Goal: Task Accomplishment & Management: Complete application form

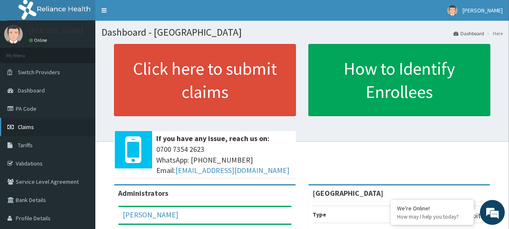
click at [40, 126] on link "Claims" at bounding box center [47, 127] width 95 height 18
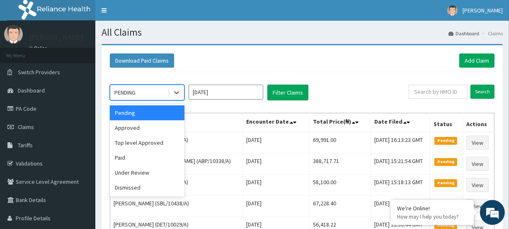
click at [136, 94] on div "PENDING" at bounding box center [124, 92] width 21 height 8
click at [133, 129] on div "Approved" at bounding box center [147, 127] width 75 height 15
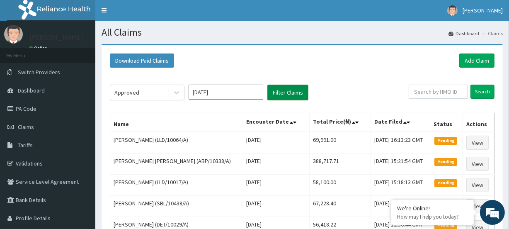
click at [282, 96] on button "Filter Claims" at bounding box center [288, 93] width 41 height 16
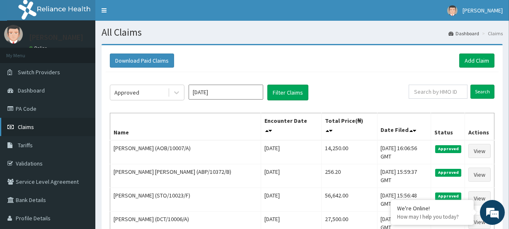
click at [36, 131] on link "Claims" at bounding box center [47, 127] width 95 height 18
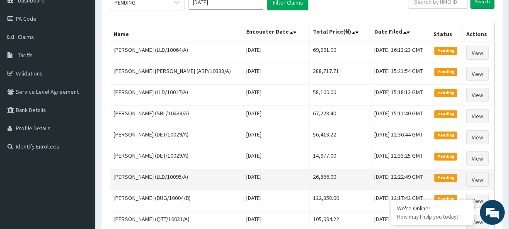
scroll to position [113, 0]
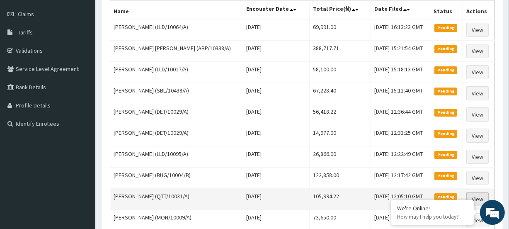
click at [479, 196] on link "View" at bounding box center [478, 199] width 22 height 14
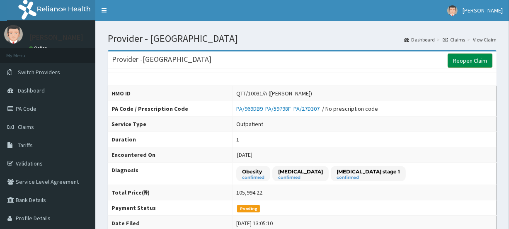
click at [459, 61] on link "Reopen Claim" at bounding box center [470, 61] width 45 height 14
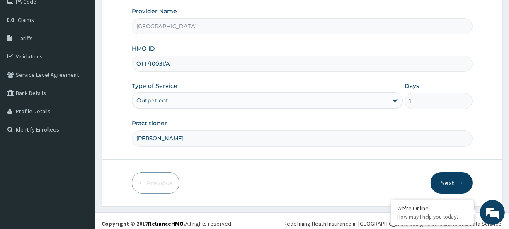
scroll to position [111, 0]
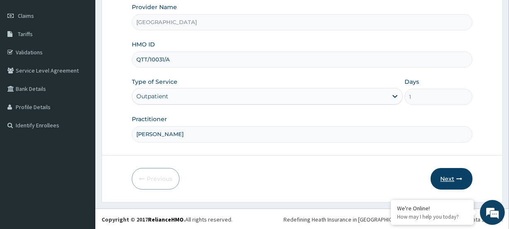
click at [455, 179] on button "Next" at bounding box center [452, 179] width 42 height 22
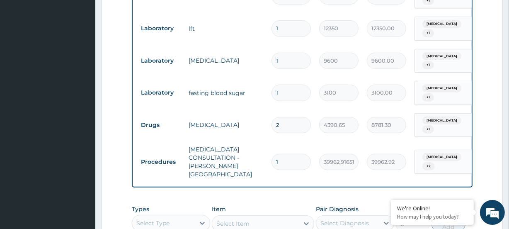
scroll to position [524, 0]
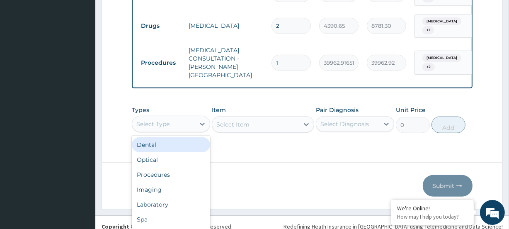
click at [154, 122] on div "option Dental focused, 1 of 10. 10 results available. Use Up and Down to choose…" at bounding box center [171, 124] width 78 height 17
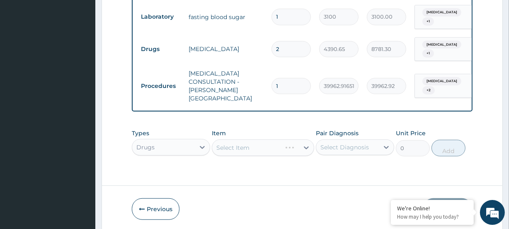
click at [272, 139] on div "Select Item" at bounding box center [263, 147] width 102 height 17
click at [268, 139] on div "Select Item" at bounding box center [263, 147] width 102 height 17
click at [242, 139] on div "Select Item" at bounding box center [263, 147] width 102 height 17
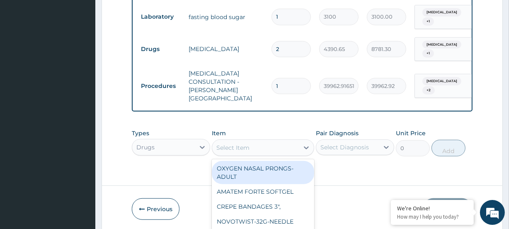
scroll to position [24, 0]
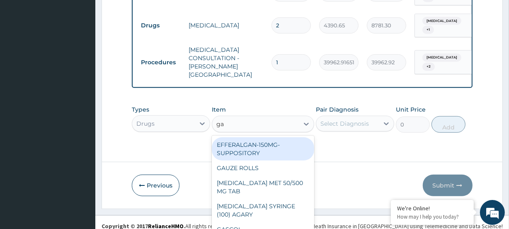
type input "gav"
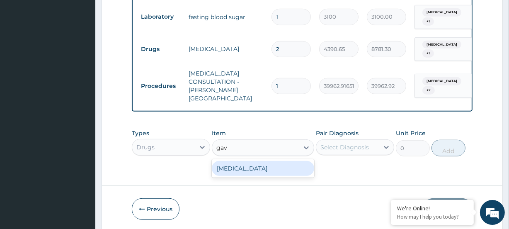
scroll to position [0, 0]
click at [241, 161] on div "GAVISCON" at bounding box center [263, 168] width 102 height 15
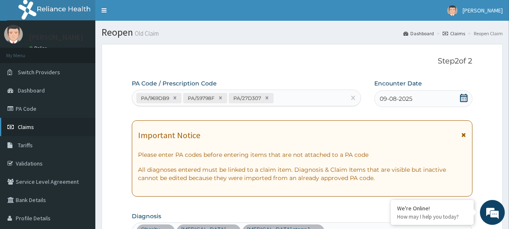
click at [27, 125] on span "Claims" at bounding box center [26, 126] width 16 height 7
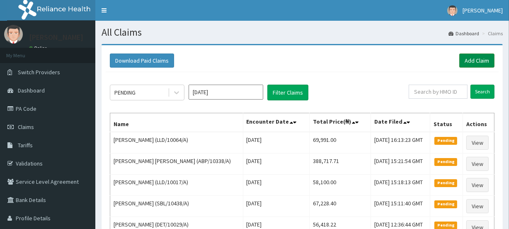
click at [477, 57] on link "Add Claim" at bounding box center [477, 61] width 35 height 14
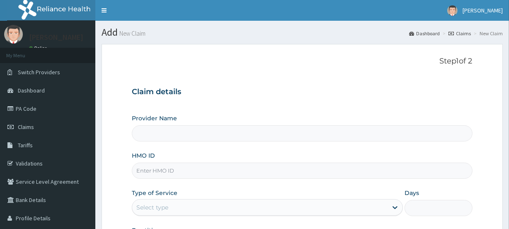
click at [164, 173] on input "HMO ID" at bounding box center [302, 171] width 341 height 16
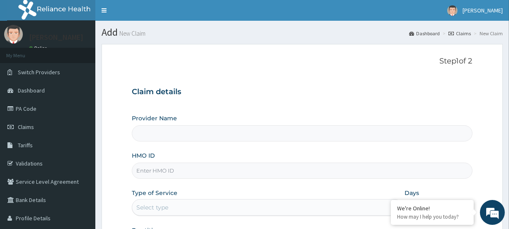
paste input "WOC/10003/C"
type input "WOC/10003/C"
type input "[GEOGRAPHIC_DATA]"
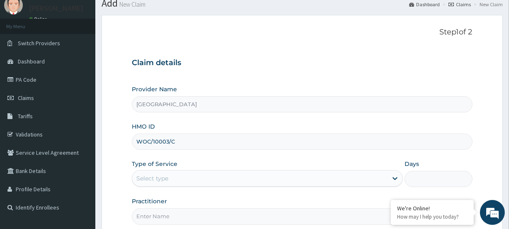
scroll to position [111, 0]
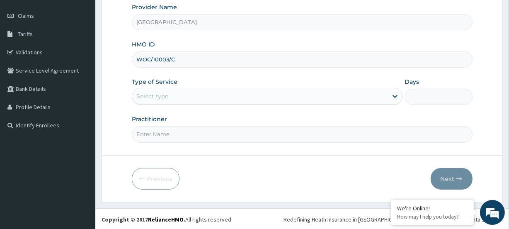
type input "WOC/10003/C"
click at [152, 90] on div "Select type" at bounding box center [259, 96] width 255 height 13
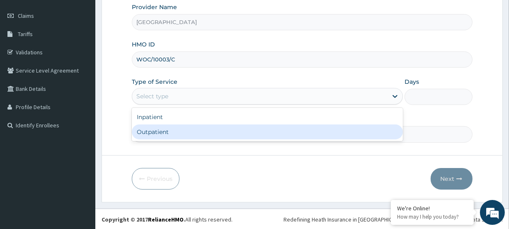
click at [136, 129] on div "Outpatient" at bounding box center [267, 131] width 271 height 15
type input "1"
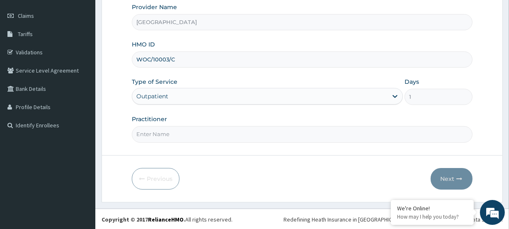
scroll to position [0, 0]
click at [176, 139] on input "Practitioner" at bounding box center [302, 134] width 341 height 16
paste input "Emmanuel Ikechukwu Ofuonyeadi"
type input "Emmanuel Ikechukwu Ofuonyeadi"
click at [450, 175] on button "Next" at bounding box center [452, 179] width 42 height 22
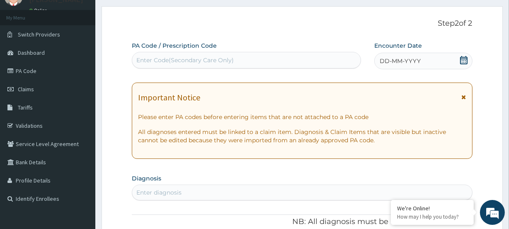
scroll to position [36, 0]
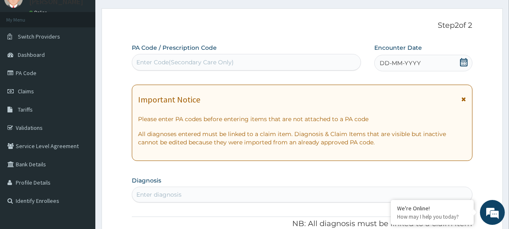
click at [151, 59] on div "Enter Code(Secondary Care Only)" at bounding box center [184, 62] width 97 height 8
paste input "PA/636B4E"
type input "PA/636B4E"
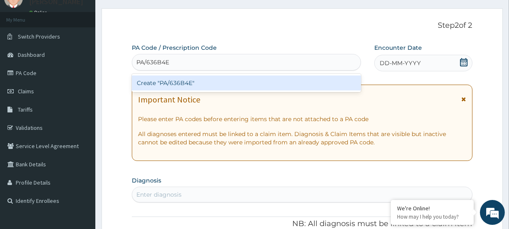
click at [149, 83] on div "Create "PA/636B4E"" at bounding box center [246, 82] width 229 height 15
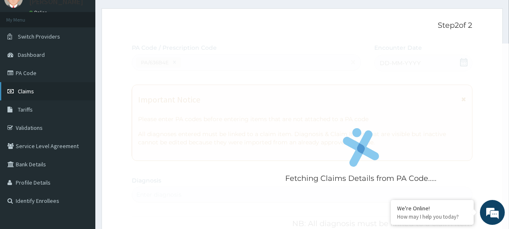
click at [27, 92] on span "Claims" at bounding box center [26, 91] width 16 height 7
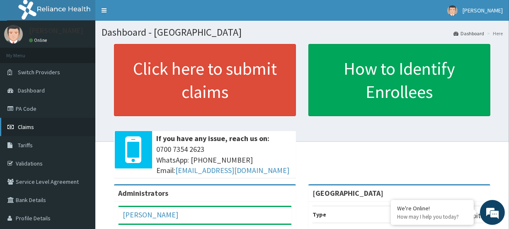
click at [27, 126] on span "Claims" at bounding box center [26, 126] width 16 height 7
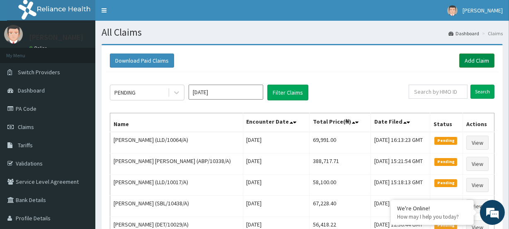
click at [477, 60] on link "Add Claim" at bounding box center [477, 61] width 35 height 14
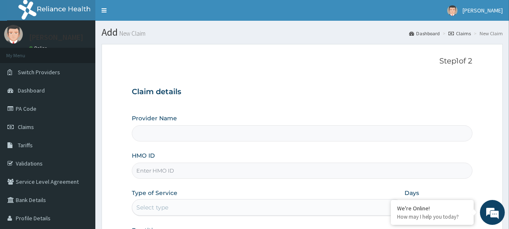
type input "[GEOGRAPHIC_DATA]"
click at [183, 174] on input "HMO ID" at bounding box center [302, 171] width 341 height 16
paste input "WOC/10003/C"
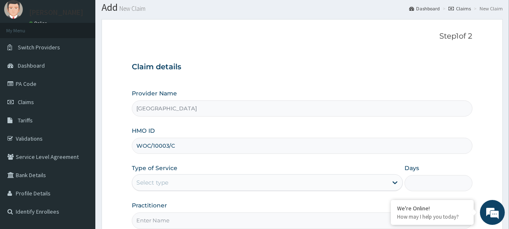
scroll to position [37, 0]
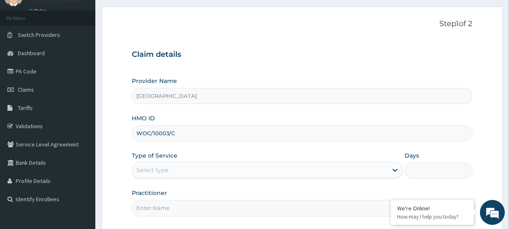
type input "WOC/10003/C"
click at [151, 168] on div "Select type" at bounding box center [152, 170] width 32 height 8
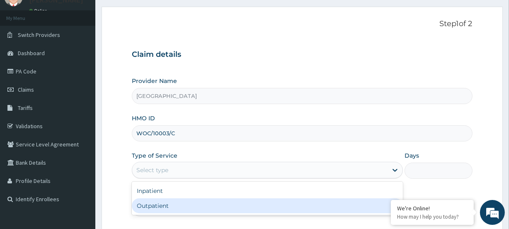
click at [154, 199] on div "Outpatient" at bounding box center [267, 205] width 271 height 15
type input "1"
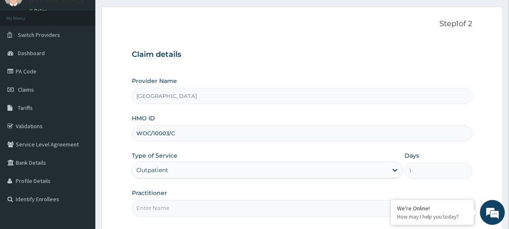
scroll to position [0, 0]
click at [167, 211] on input "Practitioner" at bounding box center [302, 208] width 341 height 16
paste input "Emmanuel Ikechukwu Ofuonyeadi"
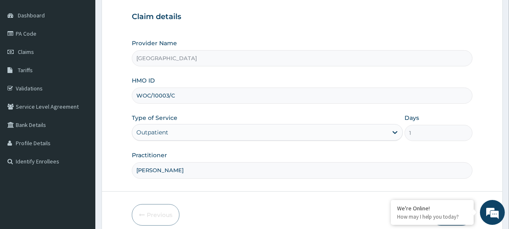
scroll to position [111, 0]
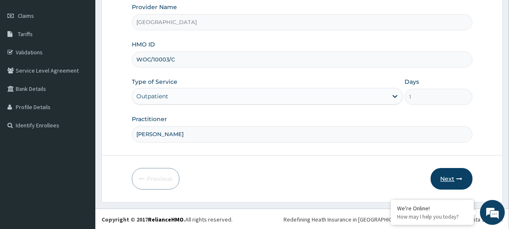
type input "Emmanuel Ikechukwu Ofuonyeadi"
click at [444, 178] on button "Next" at bounding box center [452, 179] width 42 height 22
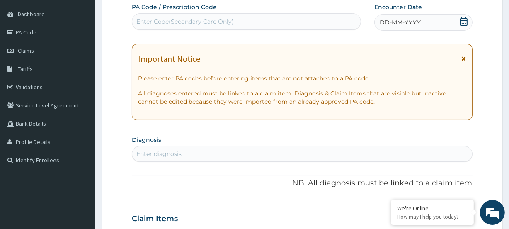
scroll to position [36, 0]
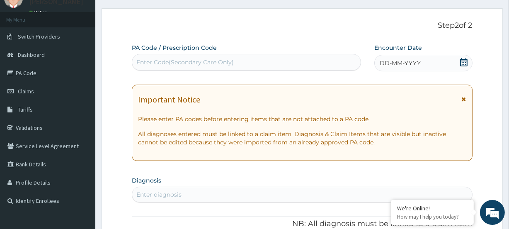
click at [163, 62] on div "Enter Code(Secondary Care Only)" at bounding box center [184, 62] width 97 height 8
paste input "PA/7A69E2"
type input "PA/7A69E2"
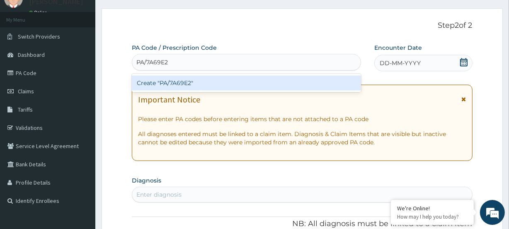
click at [151, 85] on div "Create "PA/7A69E2"" at bounding box center [246, 82] width 229 height 15
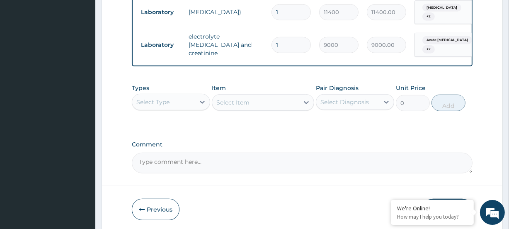
scroll to position [432, 0]
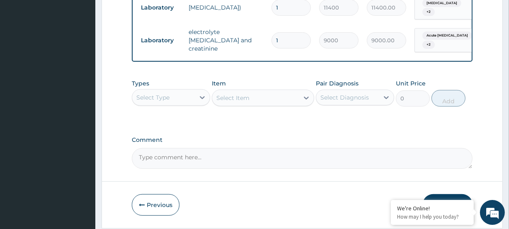
click at [153, 102] on div "Select Type" at bounding box center [152, 97] width 33 height 8
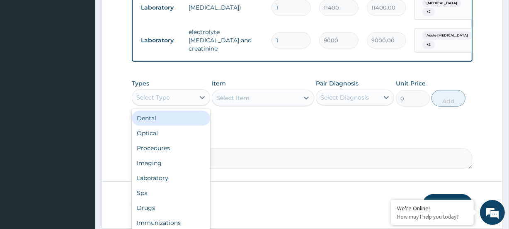
drag, startPoint x: 153, startPoint y: 100, endPoint x: 166, endPoint y: 125, distance: 28.6
click at [153, 100] on div "Select Type" at bounding box center [152, 97] width 33 height 8
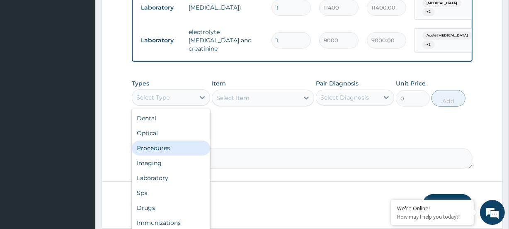
click at [163, 154] on div "Procedures" at bounding box center [171, 148] width 78 height 15
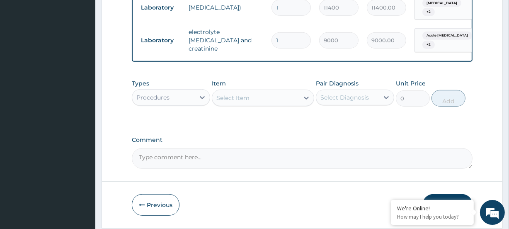
click at [256, 105] on div "Select Item" at bounding box center [255, 97] width 86 height 13
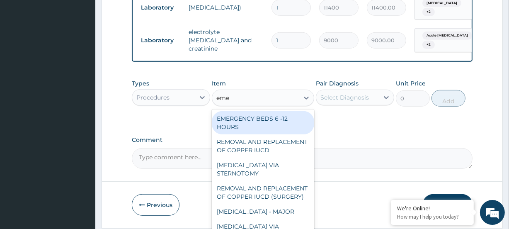
type input "emer"
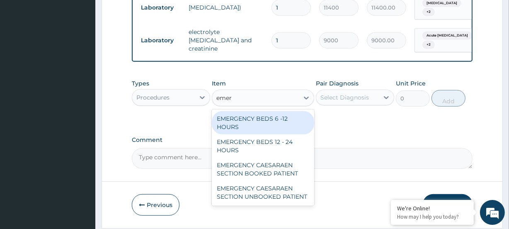
click at [265, 122] on div "EMERGENCY BEDS 6 -12 HOURS" at bounding box center [263, 122] width 102 height 23
type input "20900"
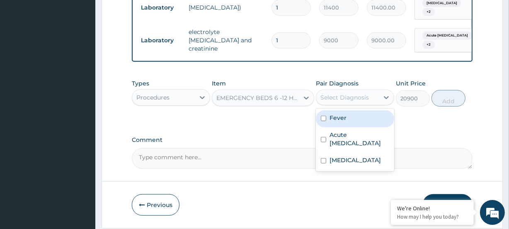
click at [343, 102] on div "Select Diagnosis" at bounding box center [345, 97] width 49 height 8
click at [351, 121] on div "Fever" at bounding box center [355, 118] width 78 height 17
checkbox input "true"
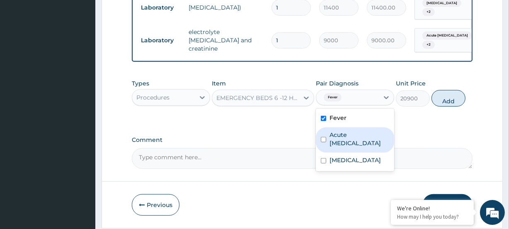
click at [354, 147] on label "Acute respiratory disease" at bounding box center [360, 139] width 60 height 17
checkbox input "true"
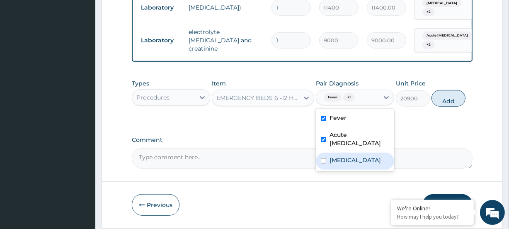
click at [361, 164] on label "Falciparum malaria" at bounding box center [355, 160] width 51 height 8
checkbox input "true"
click at [450, 98] on button "Add" at bounding box center [449, 98] width 34 height 17
type input "0"
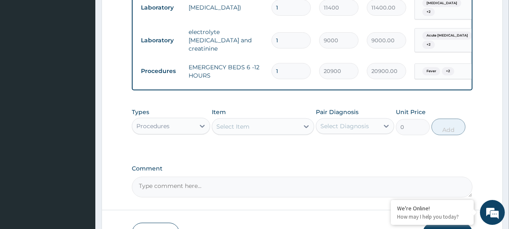
drag, startPoint x: 233, startPoint y: 131, endPoint x: 207, endPoint y: 146, distance: 29.4
click at [221, 139] on div "Types Procedures Item Select Item Pair Diagnosis Select Diagnosis Unit Price 0 …" at bounding box center [302, 122] width 341 height 36
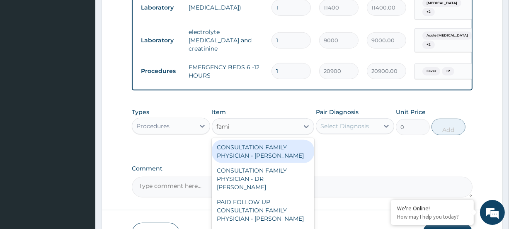
type input "famil"
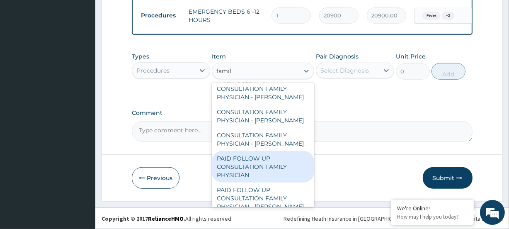
scroll to position [66, 0]
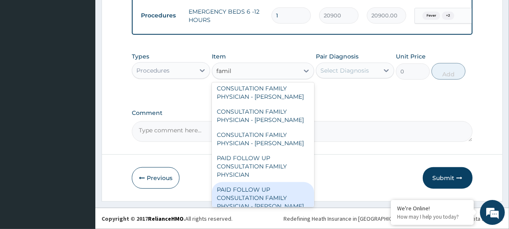
click at [269, 192] on div "PAID FOLLOW UP CONSULTATION FAMILY PHYSICIAN - DR ODIA" at bounding box center [263, 198] width 102 height 32
type input "14250"
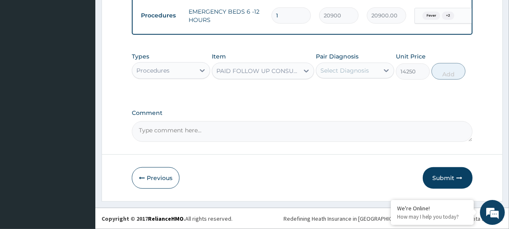
drag, startPoint x: 345, startPoint y: 67, endPoint x: 347, endPoint y: 75, distance: 9.0
click at [344, 68] on div "Select Diagnosis" at bounding box center [345, 70] width 49 height 8
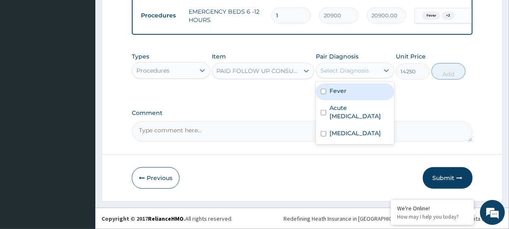
drag, startPoint x: 345, startPoint y: 83, endPoint x: 364, endPoint y: 107, distance: 30.5
click at [347, 86] on div "Fever" at bounding box center [355, 91] width 78 height 17
checkbox input "true"
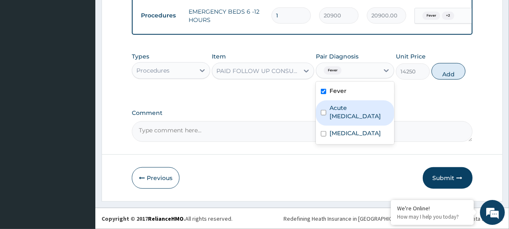
drag, startPoint x: 364, startPoint y: 108, endPoint x: 364, endPoint y: 122, distance: 13.7
click at [364, 112] on label "Acute respiratory disease" at bounding box center [360, 112] width 60 height 17
checkbox input "true"
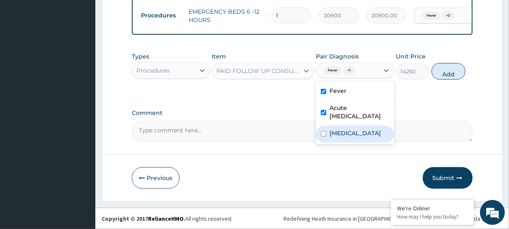
drag, startPoint x: 357, startPoint y: 135, endPoint x: 369, endPoint y: 127, distance: 14.4
click at [362, 131] on label "Falciparum malaria" at bounding box center [355, 133] width 51 height 8
checkbox input "true"
click at [450, 71] on button "Add" at bounding box center [449, 71] width 34 height 17
type input "0"
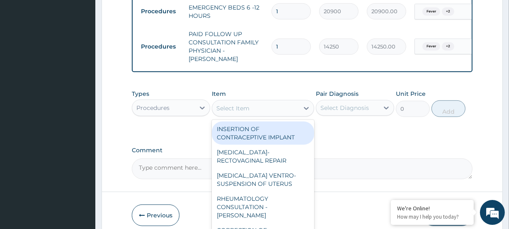
click at [231, 108] on div "Select Item" at bounding box center [255, 108] width 86 height 13
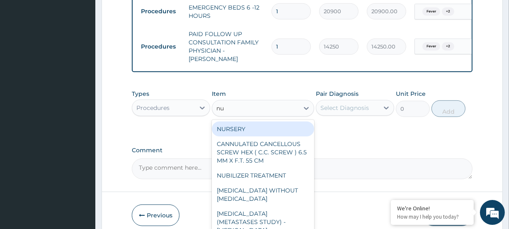
type input "nur"
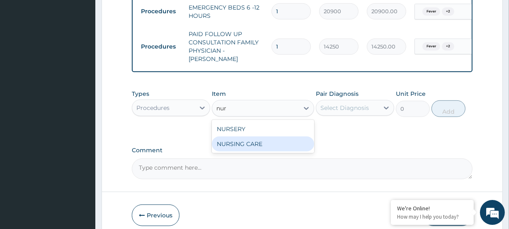
click at [239, 136] on div "NURSING CARE" at bounding box center [263, 143] width 102 height 15
type input "8400"
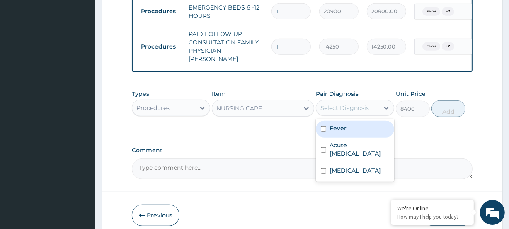
click at [348, 107] on div "Select Diagnosis" at bounding box center [345, 108] width 49 height 8
drag, startPoint x: 350, startPoint y: 124, endPoint x: 352, endPoint y: 135, distance: 11.5
click at [350, 124] on div "Fever" at bounding box center [355, 129] width 78 height 17
checkbox input "true"
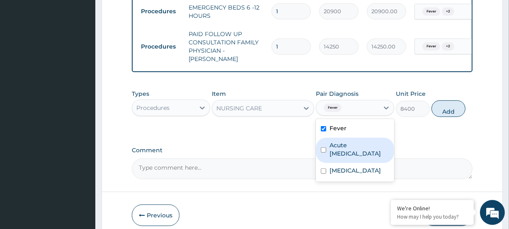
drag, startPoint x: 350, startPoint y: 139, endPoint x: 353, endPoint y: 162, distance: 23.4
click at [353, 148] on label "Acute respiratory disease" at bounding box center [360, 149] width 60 height 17
checkbox input "true"
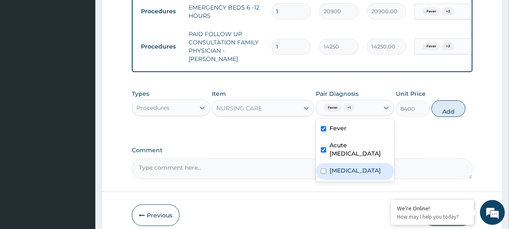
click at [352, 166] on label "Falciparum malaria" at bounding box center [355, 170] width 51 height 8
checkbox input "true"
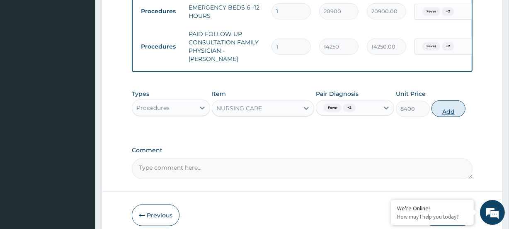
click at [462, 109] on button "Add" at bounding box center [449, 108] width 34 height 17
type input "0"
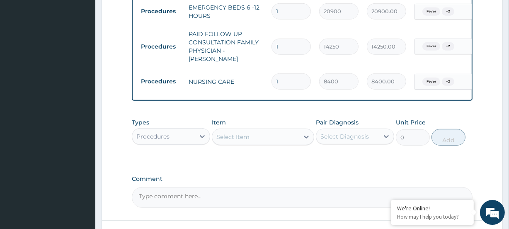
click at [236, 130] on div "Select Item" at bounding box center [255, 136] width 86 height 13
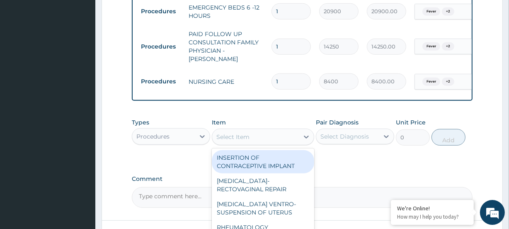
type input "i"
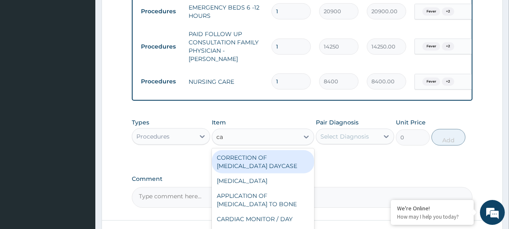
type input "can"
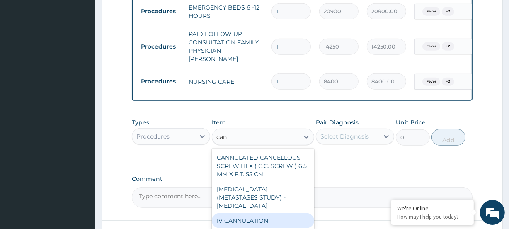
drag, startPoint x: 272, startPoint y: 212, endPoint x: 277, endPoint y: 207, distance: 6.5
click at [273, 213] on div "IV CANNULATION" at bounding box center [263, 220] width 102 height 15
type input "950"
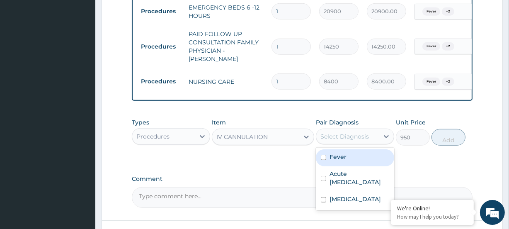
click at [337, 134] on div "Select Diagnosis" at bounding box center [345, 136] width 49 height 8
drag, startPoint x: 340, startPoint y: 151, endPoint x: 349, endPoint y: 168, distance: 19.5
click at [340, 153] on label "Fever" at bounding box center [338, 157] width 17 height 8
checkbox input "true"
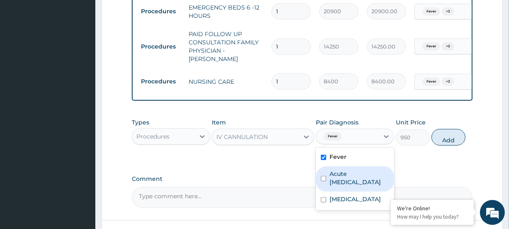
drag, startPoint x: 348, startPoint y: 171, endPoint x: 351, endPoint y: 191, distance: 19.8
click at [348, 179] on label "Acute respiratory disease" at bounding box center [360, 178] width 60 height 17
checkbox input "true"
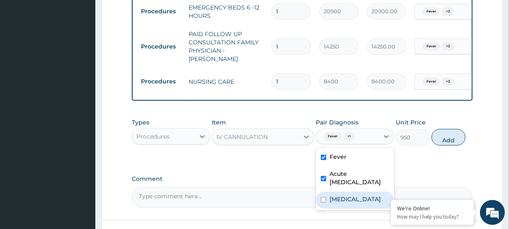
drag, startPoint x: 350, startPoint y: 192, endPoint x: 366, endPoint y: 187, distance: 16.8
click at [350, 195] on label "Falciparum malaria" at bounding box center [355, 199] width 51 height 8
checkbox input "true"
click at [450, 135] on button "Add" at bounding box center [449, 137] width 34 height 17
type input "0"
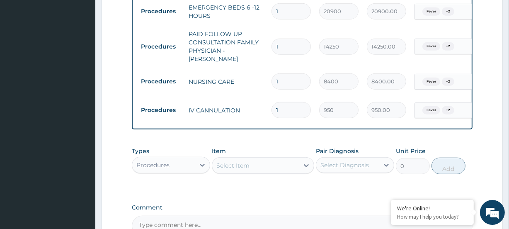
click at [183, 162] on div "Procedures" at bounding box center [163, 164] width 63 height 13
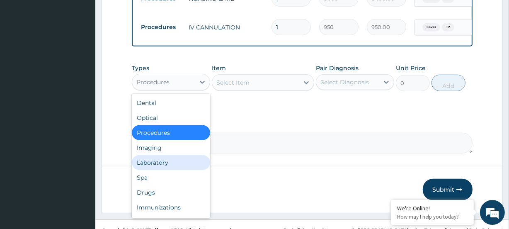
scroll to position [582, 0]
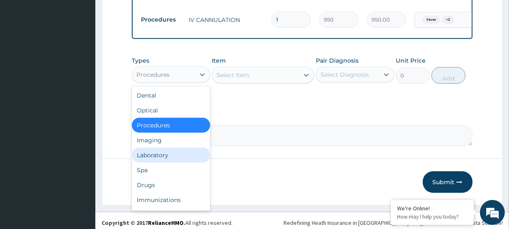
click at [168, 155] on div "Laboratory" at bounding box center [171, 155] width 78 height 15
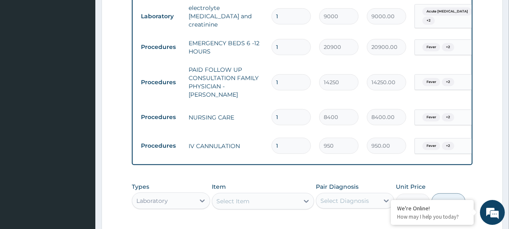
scroll to position [545, 0]
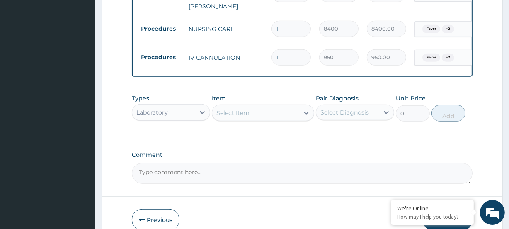
click at [271, 108] on div "Select Item" at bounding box center [255, 112] width 86 height 13
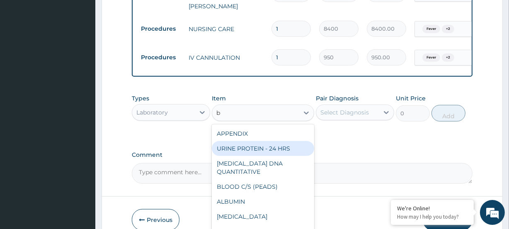
type input "bs"
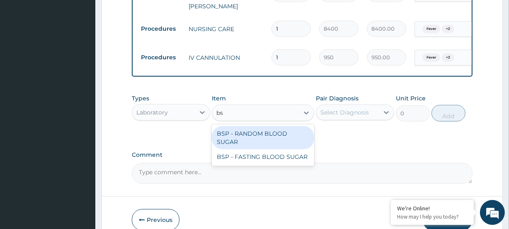
click at [266, 127] on div "BSP - RANDOM BLOOD SUGAR" at bounding box center [263, 137] width 102 height 23
type input "1900"
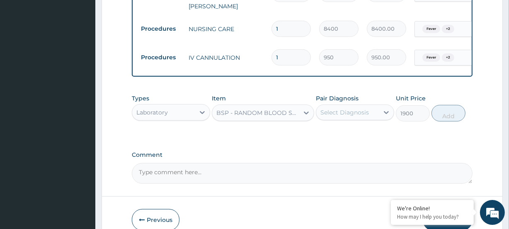
click at [345, 112] on div "Select Diagnosis" at bounding box center [345, 112] width 49 height 8
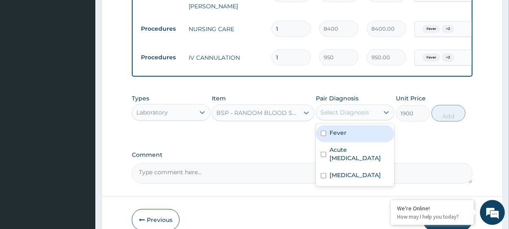
drag, startPoint x: 348, startPoint y: 129, endPoint x: 357, endPoint y: 143, distance: 16.7
click at [348, 130] on div "Fever" at bounding box center [355, 133] width 78 height 17
checkbox input "true"
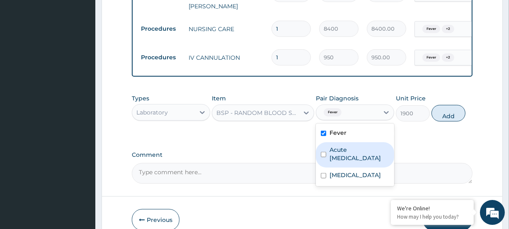
drag, startPoint x: 358, startPoint y: 152, endPoint x: 360, endPoint y: 160, distance: 8.1
click at [358, 153] on label "Acute respiratory disease" at bounding box center [360, 154] width 60 height 17
checkbox input "true"
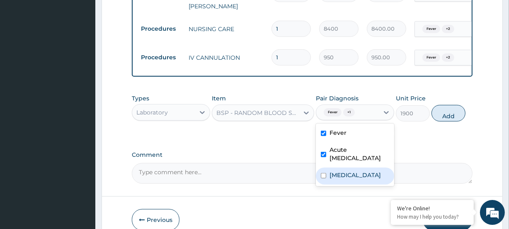
click at [356, 171] on label "Falciparum malaria" at bounding box center [355, 175] width 51 height 8
checkbox input "true"
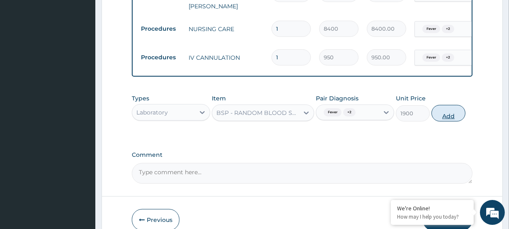
click at [454, 114] on button "Add" at bounding box center [449, 113] width 34 height 17
type input "0"
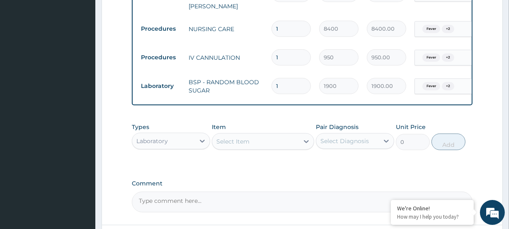
click at [151, 137] on div "Laboratory" at bounding box center [152, 141] width 32 height 8
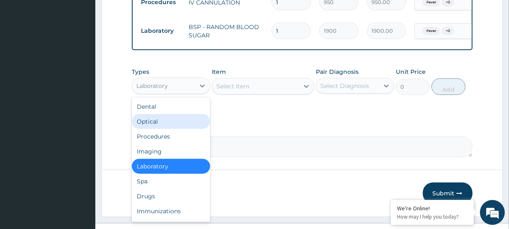
scroll to position [611, 0]
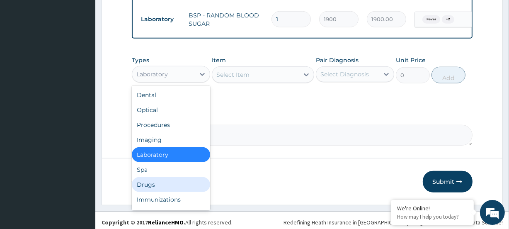
click at [158, 183] on div "Drugs" at bounding box center [171, 184] width 78 height 15
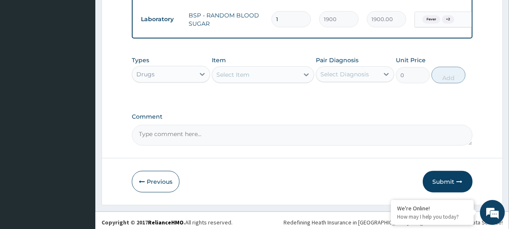
click at [228, 74] on div "Select Item" at bounding box center [233, 75] width 33 height 8
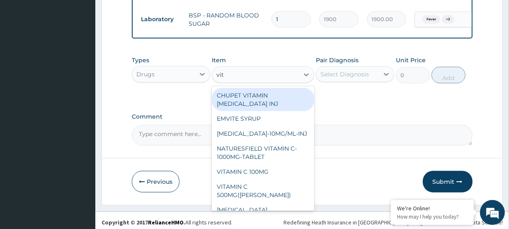
type input "vita"
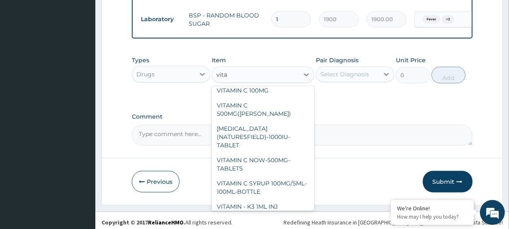
scroll to position [75, 0]
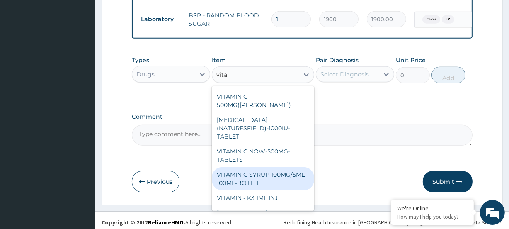
click at [246, 167] on div "VITAMIN C SYRUP 100MG/5ML-100ML-BOTTLE" at bounding box center [263, 178] width 102 height 23
type input "630"
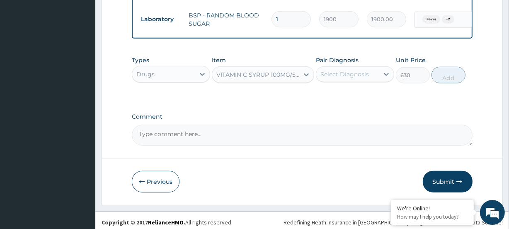
click at [341, 73] on div "Select Diagnosis" at bounding box center [345, 74] width 49 height 8
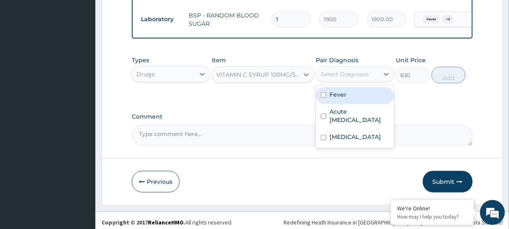
drag, startPoint x: 341, startPoint y: 88, endPoint x: 345, endPoint y: 102, distance: 14.8
click at [341, 90] on label "Fever" at bounding box center [338, 94] width 17 height 8
checkbox input "true"
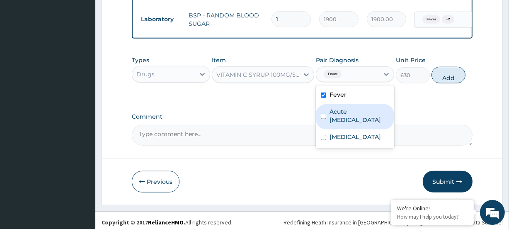
drag, startPoint x: 345, startPoint y: 106, endPoint x: 353, endPoint y: 128, distance: 23.7
click at [346, 110] on label "Acute respiratory disease" at bounding box center [360, 115] width 60 height 17
checkbox input "true"
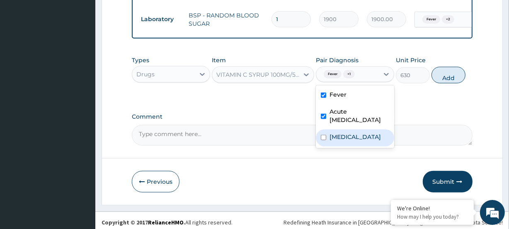
drag, startPoint x: 348, startPoint y: 132, endPoint x: 394, endPoint y: 102, distance: 54.2
click at [350, 133] on label "Falciparum malaria" at bounding box center [355, 137] width 51 height 8
checkbox input "true"
click at [447, 72] on button "Add" at bounding box center [449, 75] width 34 height 17
type input "0"
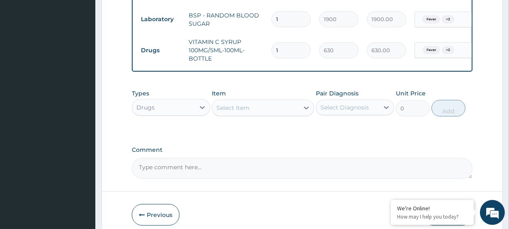
click at [222, 104] on div "Select Item" at bounding box center [233, 108] width 33 height 8
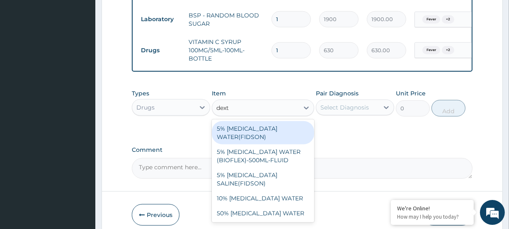
type input "dextr"
click at [278, 123] on div "5% DEXTROSE WATER(FIDSON)" at bounding box center [263, 132] width 102 height 23
type input "406.1368295916522"
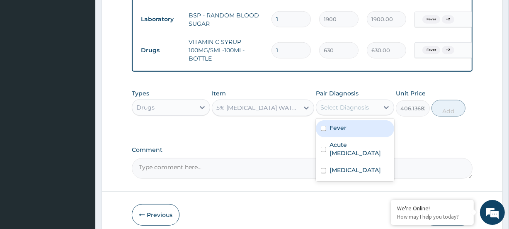
click at [344, 103] on div "Select Diagnosis" at bounding box center [345, 107] width 49 height 8
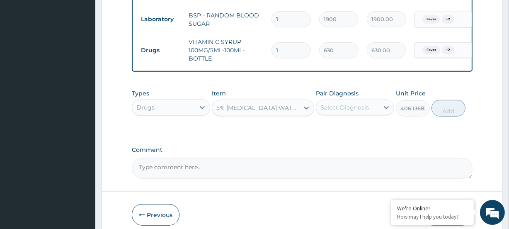
click at [255, 104] on div "5% DEXTROSE WATER(FIDSON)" at bounding box center [258, 108] width 83 height 8
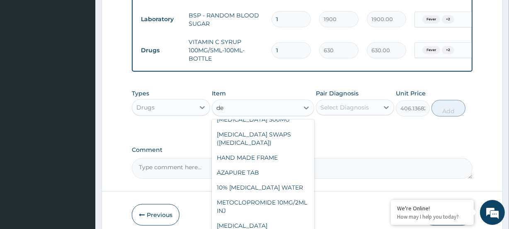
scroll to position [0, 0]
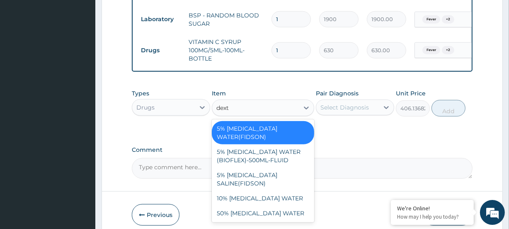
type input "dextr"
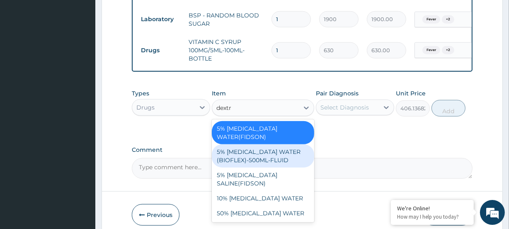
click at [253, 145] on div "5% DEXTROSE WATER (BIOFLEX)-500ML-FLUID" at bounding box center [263, 155] width 102 height 23
type input "1305"
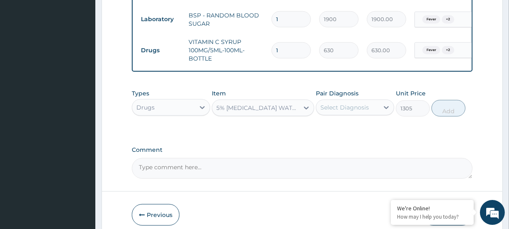
click at [244, 105] on div "5% DEXTROSE WATER (BIOFLEX)-500ML-FLUID" at bounding box center [258, 108] width 83 height 8
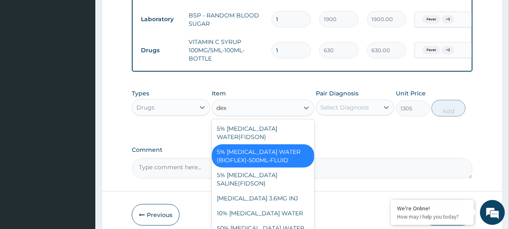
type input "dext"
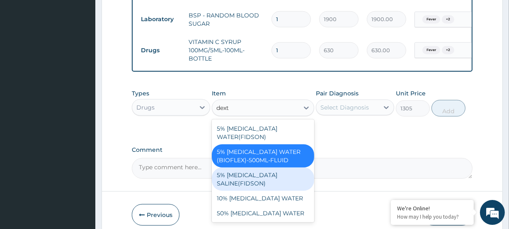
click at [229, 168] on div "5% DEXTROSE SALINE(FIDSON)" at bounding box center [263, 179] width 102 height 23
type input "1182.808219606265"
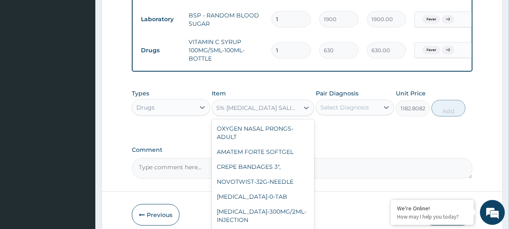
click at [250, 104] on div "5% DEXTROSE SALINE(FIDSON)" at bounding box center [258, 108] width 83 height 8
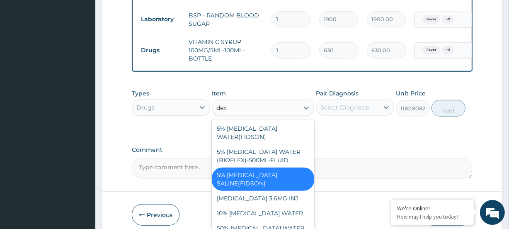
type input "dext"
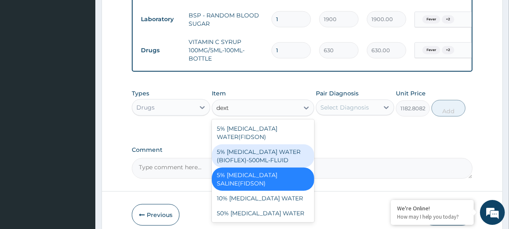
click at [258, 144] on div "5% DEXTROSE WATER (BIOFLEX)-500ML-FLUID" at bounding box center [263, 155] width 102 height 23
type input "1305"
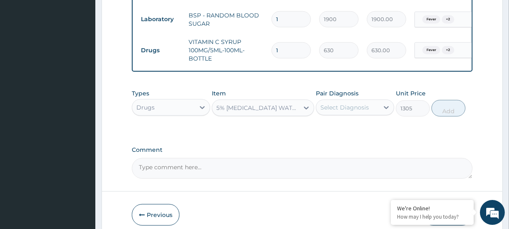
click at [359, 106] on div "Select Diagnosis" at bounding box center [345, 107] width 49 height 8
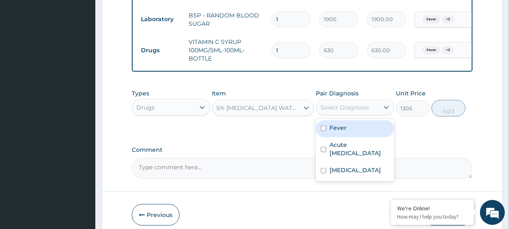
click at [349, 120] on div "Fever" at bounding box center [355, 128] width 78 height 17
checkbox input "true"
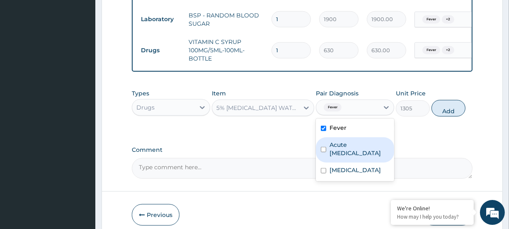
drag, startPoint x: 357, startPoint y: 142, endPoint x: 356, endPoint y: 148, distance: 5.5
click at [356, 143] on label "Acute respiratory disease" at bounding box center [360, 149] width 60 height 17
checkbox input "true"
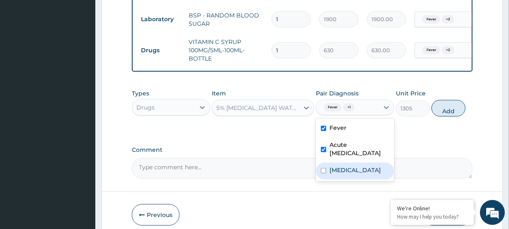
drag, startPoint x: 352, startPoint y: 170, endPoint x: 362, endPoint y: 162, distance: 12.4
click at [353, 169] on label "Falciparum malaria" at bounding box center [355, 170] width 51 height 8
checkbox input "true"
click at [439, 105] on button "Add" at bounding box center [449, 108] width 34 height 17
type input "0"
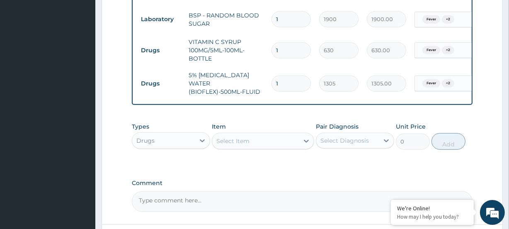
click at [234, 137] on div "Select Item" at bounding box center [233, 141] width 33 height 8
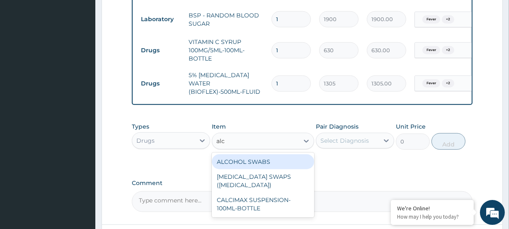
type input "alco"
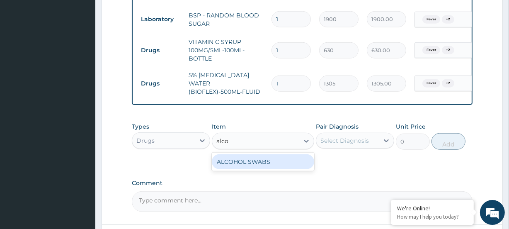
drag, startPoint x: 261, startPoint y: 152, endPoint x: 0, endPoint y: 6, distance: 299.5
click at [251, 154] on div "ALCOHOL SWABS" at bounding box center [263, 161] width 102 height 15
type input "106.05"
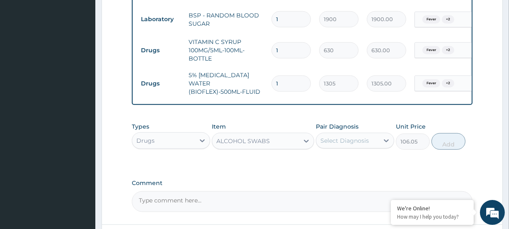
click at [349, 136] on div "Select Diagnosis" at bounding box center [345, 140] width 49 height 8
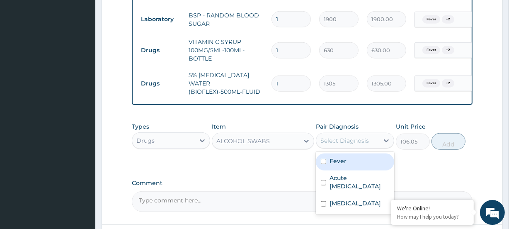
drag, startPoint x: 337, startPoint y: 149, endPoint x: 348, endPoint y: 170, distance: 23.6
click at [341, 157] on label "Fever" at bounding box center [338, 161] width 17 height 8
checkbox input "true"
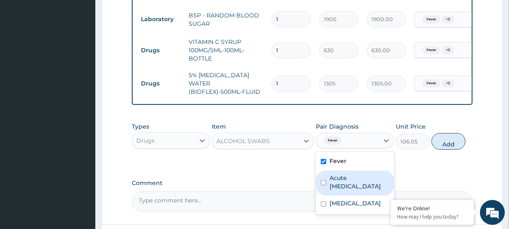
drag, startPoint x: 347, startPoint y: 170, endPoint x: 365, endPoint y: 203, distance: 37.9
click at [353, 178] on label "Acute respiratory disease" at bounding box center [360, 182] width 60 height 17
checkbox input "true"
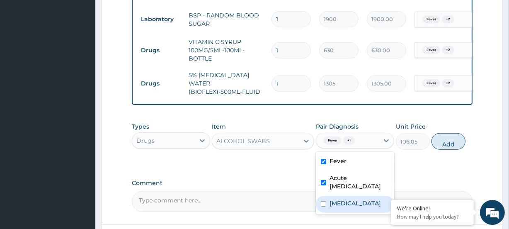
drag, startPoint x: 358, startPoint y: 195, endPoint x: 398, endPoint y: 177, distance: 43.8
click at [358, 199] on label "Falciparum malaria" at bounding box center [355, 203] width 51 height 8
checkbox input "true"
click at [450, 133] on button "Add" at bounding box center [449, 141] width 34 height 17
type input "0"
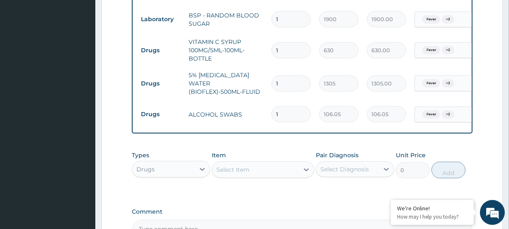
drag, startPoint x: 286, startPoint y: 99, endPoint x: 251, endPoint y: 100, distance: 34.9
click at [253, 100] on tr "Drugs ALCOHOL SWABS 1 106.05 106.05 Fever + 2 Delete" at bounding box center [340, 114] width 406 height 29
type input "2"
type input "212.10"
type input "2"
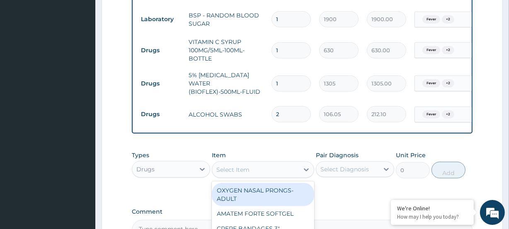
click at [249, 165] on div "Select Item" at bounding box center [233, 169] width 33 height 8
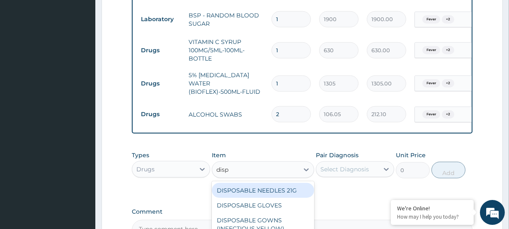
type input "dispo"
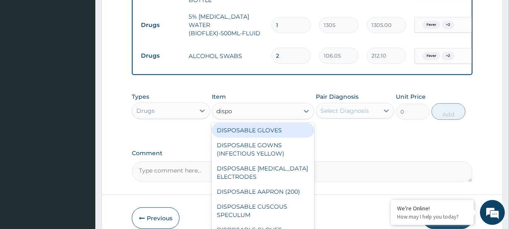
scroll to position [687, 0]
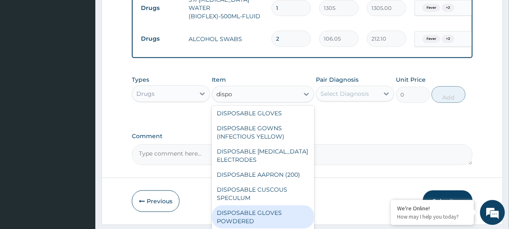
click at [250, 205] on div "DISPOSABLE GLOVES POWDERED" at bounding box center [263, 216] width 102 height 23
type input "193.8907375563294"
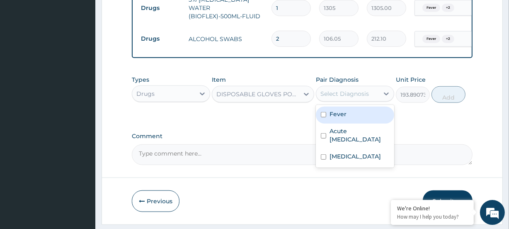
click at [358, 90] on div "Select Diagnosis" at bounding box center [345, 94] width 49 height 8
drag, startPoint x: 356, startPoint y: 99, endPoint x: 365, endPoint y: 118, distance: 20.8
click at [356, 107] on div "Fever" at bounding box center [355, 115] width 78 height 17
checkbox input "true"
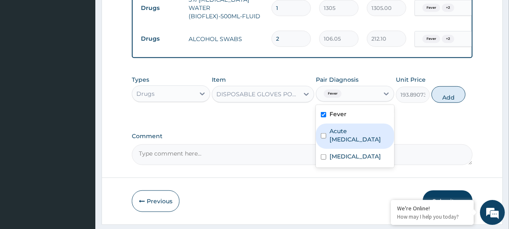
drag, startPoint x: 365, startPoint y: 124, endPoint x: 370, endPoint y: 144, distance: 20.3
click at [365, 127] on label "Acute respiratory disease" at bounding box center [360, 135] width 60 height 17
checkbox input "true"
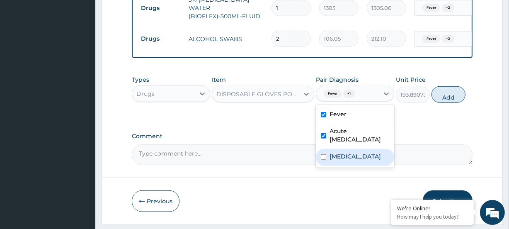
click at [370, 152] on label "Falciparum malaria" at bounding box center [355, 156] width 51 height 8
checkbox input "true"
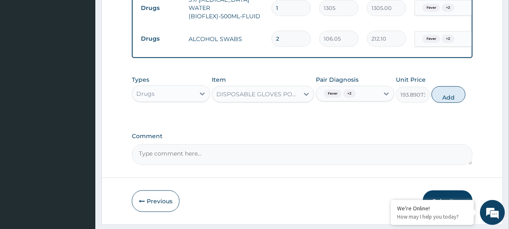
drag, startPoint x: 460, startPoint y: 86, endPoint x: 426, endPoint y: 85, distance: 34.0
click at [459, 86] on button "Add" at bounding box center [449, 94] width 34 height 17
type input "0"
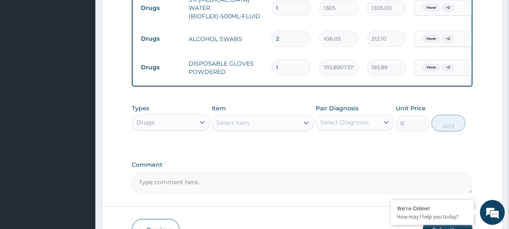
drag, startPoint x: 298, startPoint y: 56, endPoint x: 258, endPoint y: 56, distance: 39.8
click at [258, 56] on tr "Drugs DISPOSABLE GLOVES POWDERED 1 193.8907375563294 193.89 Fever + 2 Delete" at bounding box center [340, 67] width 406 height 29
type input "5"
type input "969.45"
type input "50"
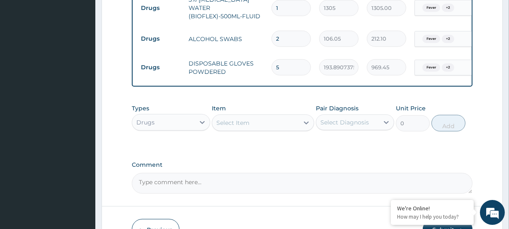
type input "9694.54"
type input "50"
click at [240, 119] on div "Select Item" at bounding box center [233, 123] width 33 height 8
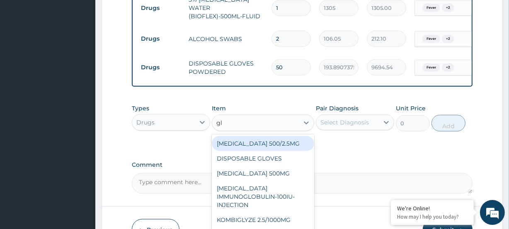
type input "g"
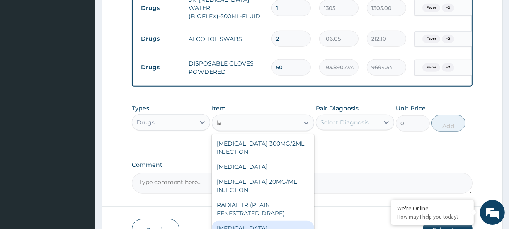
type input "l"
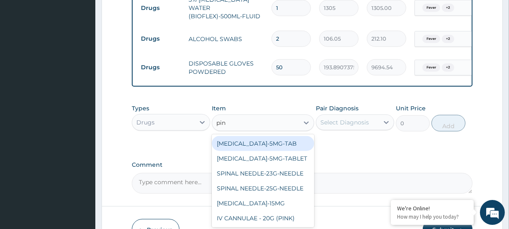
type input "pink"
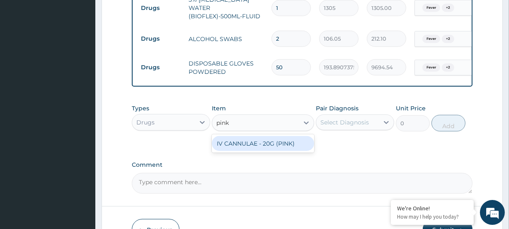
click at [246, 136] on div "IV CANNULAE - 20G (PINK)" at bounding box center [263, 143] width 102 height 15
type input "280"
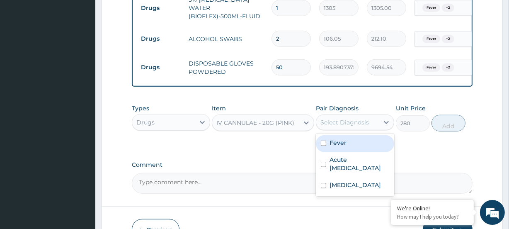
drag, startPoint x: 356, startPoint y: 109, endPoint x: 366, endPoint y: 129, distance: 21.5
click at [357, 116] on div "Select Diagnosis" at bounding box center [347, 122] width 63 height 13
drag, startPoint x: 365, startPoint y: 133, endPoint x: 381, endPoint y: 164, distance: 35.3
click at [365, 136] on div "Fever" at bounding box center [355, 143] width 78 height 17
checkbox input "true"
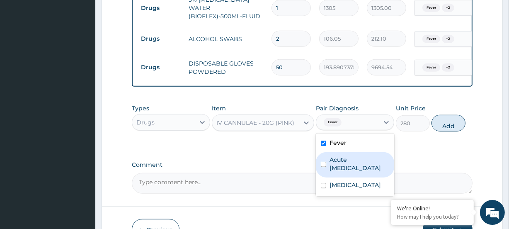
drag, startPoint x: 377, startPoint y: 158, endPoint x: 372, endPoint y: 167, distance: 9.8
click at [376, 159] on label "Acute respiratory disease" at bounding box center [360, 164] width 60 height 17
checkbox input "true"
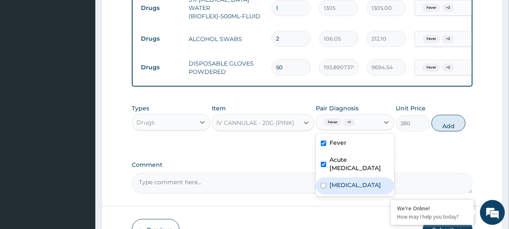
click at [367, 181] on label "Falciparum malaria" at bounding box center [355, 185] width 51 height 8
checkbox input "true"
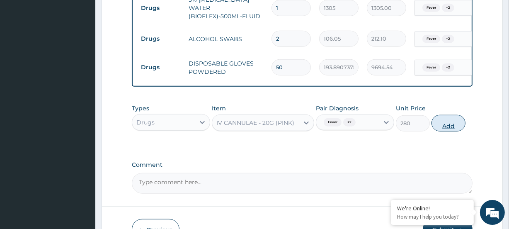
click at [457, 115] on button "Add" at bounding box center [449, 123] width 34 height 17
type input "0"
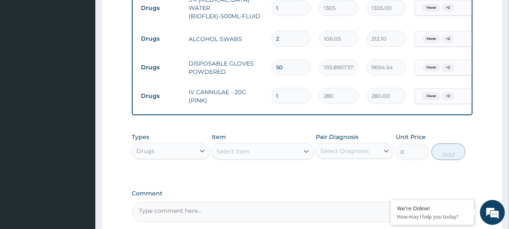
click at [221, 147] on div "Select Item" at bounding box center [233, 151] width 33 height 8
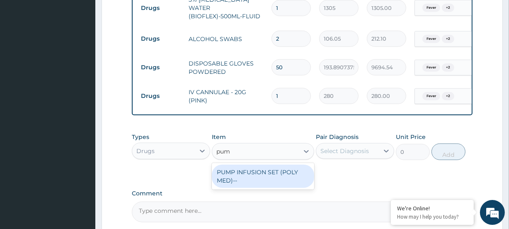
type input "pump"
click at [249, 172] on div "PUMP INFUSION SET (POLY MED)--" at bounding box center [263, 176] width 102 height 23
type input "2000"
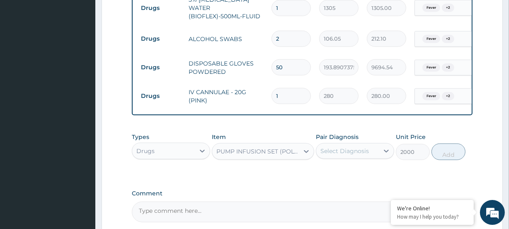
click at [335, 147] on div "Select Diagnosis" at bounding box center [345, 151] width 49 height 8
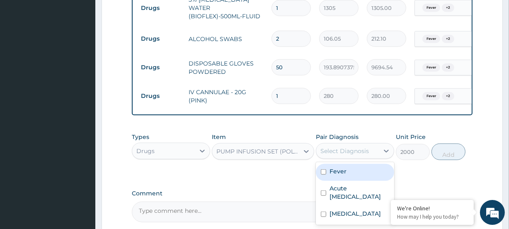
click at [352, 167] on div "Fever" at bounding box center [355, 172] width 78 height 17
checkbox input "true"
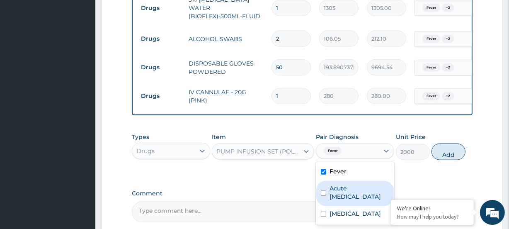
drag, startPoint x: 353, startPoint y: 181, endPoint x: 354, endPoint y: 200, distance: 19.1
click at [353, 184] on label "Acute respiratory disease" at bounding box center [360, 192] width 60 height 17
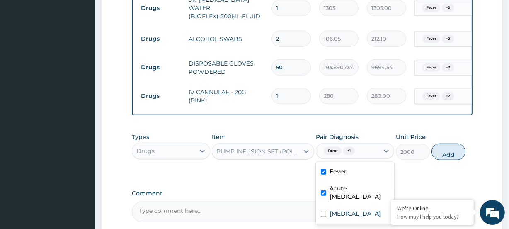
click at [368, 195] on div "Acute respiratory disease" at bounding box center [355, 193] width 78 height 25
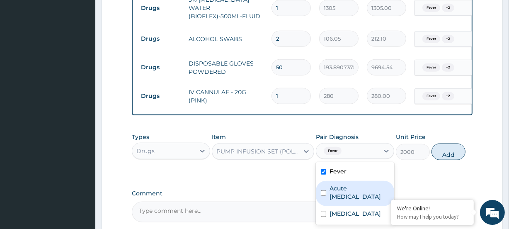
drag, startPoint x: 360, startPoint y: 182, endPoint x: 367, endPoint y: 206, distance: 25.1
click at [360, 184] on label "Acute respiratory disease" at bounding box center [360, 192] width 60 height 17
checkbox input "true"
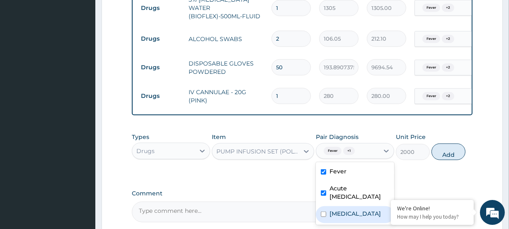
click at [367, 209] on label "Falciparum malaria" at bounding box center [355, 213] width 51 height 8
checkbox input "true"
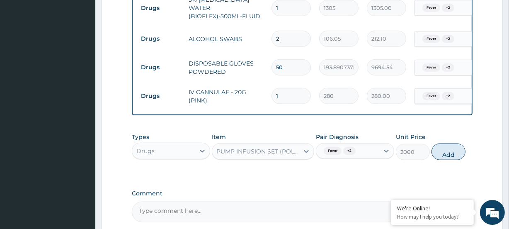
drag, startPoint x: 450, startPoint y: 145, endPoint x: 432, endPoint y: 144, distance: 18.3
click at [450, 145] on button "Add" at bounding box center [449, 152] width 34 height 17
type input "0"
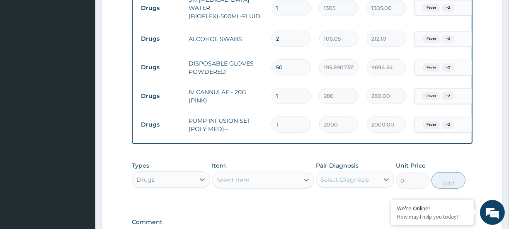
drag, startPoint x: 294, startPoint y: 114, endPoint x: 246, endPoint y: 116, distance: 47.7
click at [246, 116] on tr "Drugs PUMP INFUSION SET (POLY MED)-- 1 2000 2000.00 Fever + 2 Delete" at bounding box center [340, 124] width 406 height 29
type input "4"
type input "8000.00"
type input "4"
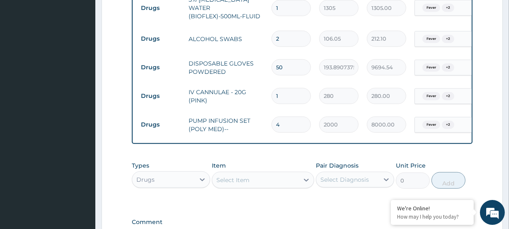
drag, startPoint x: 286, startPoint y: 84, endPoint x: 270, endPoint y: 81, distance: 16.4
click at [270, 84] on td "1" at bounding box center [292, 96] width 48 height 24
type input "3"
type input "840.00"
type input "3"
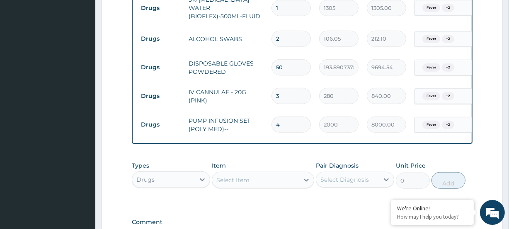
click at [231, 176] on div "Select Item" at bounding box center [233, 180] width 33 height 8
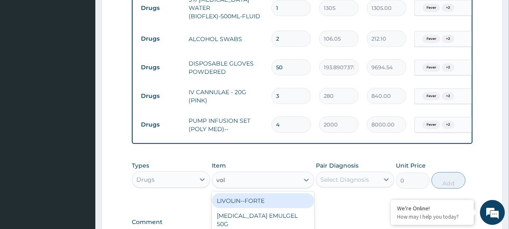
type input "volt"
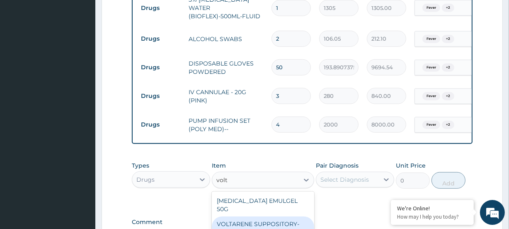
click at [270, 217] on div "VOLTARENE SUPPOSITORY-50MG-SUPPOSITORY" at bounding box center [263, 228] width 102 height 23
type input "900"
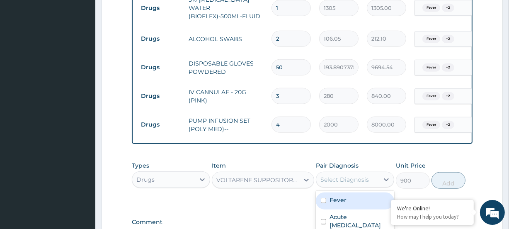
click at [343, 176] on div "Select Diagnosis" at bounding box center [345, 179] width 49 height 8
drag, startPoint x: 342, startPoint y: 188, endPoint x: 353, endPoint y: 203, distance: 18.2
click at [344, 196] on label "Fever" at bounding box center [338, 200] width 17 height 8
checkbox input "true"
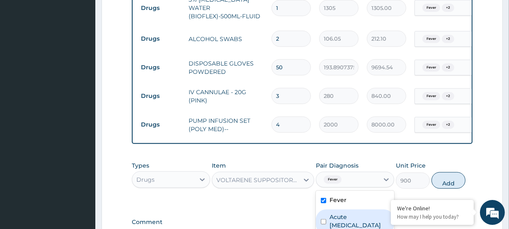
click at [352, 214] on label "Acute respiratory disease" at bounding box center [360, 221] width 60 height 17
checkbox input "true"
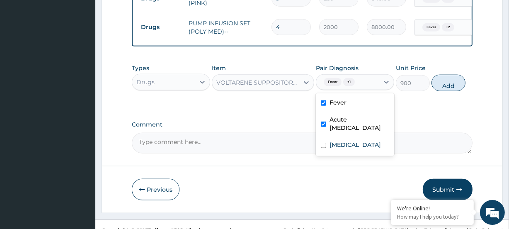
scroll to position [788, 0]
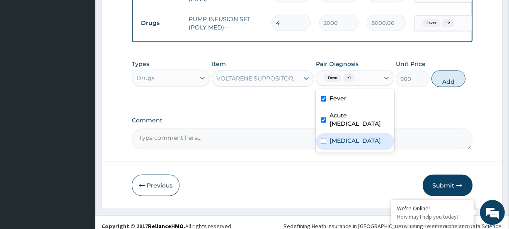
click at [340, 136] on label "Falciparum malaria" at bounding box center [355, 140] width 51 height 8
checkbox input "true"
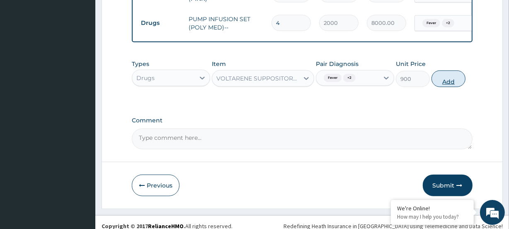
click at [456, 71] on button "Add" at bounding box center [449, 79] width 34 height 17
type input "0"
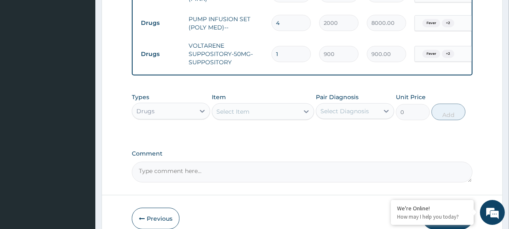
click at [248, 108] on div "Select Item" at bounding box center [255, 111] width 86 height 13
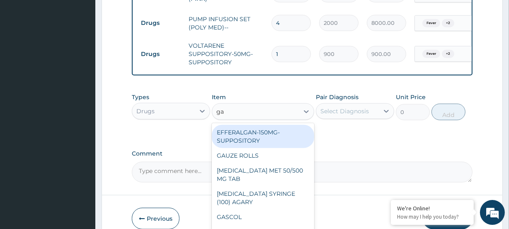
type input "gav"
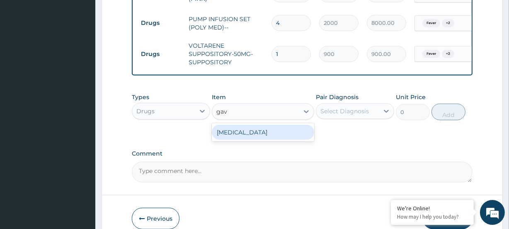
click at [243, 125] on div "GAVISCON" at bounding box center [263, 132] width 102 height 15
type input "4390.65"
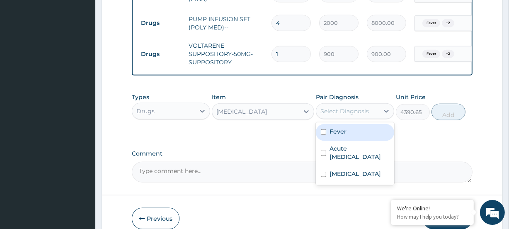
click at [335, 107] on div "Select Diagnosis" at bounding box center [345, 111] width 49 height 8
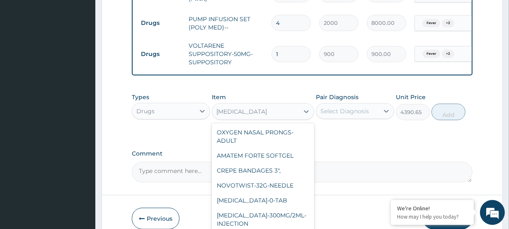
click at [254, 105] on div "GAVISCON" at bounding box center [255, 111] width 86 height 13
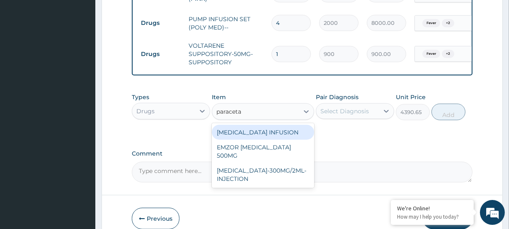
type input "paraceta"
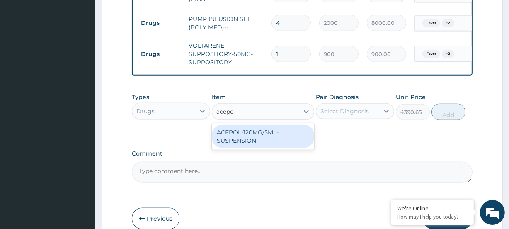
type input "acepol"
click at [232, 129] on div "ACEPOL-120MG/5ML-SUSPENSION" at bounding box center [263, 136] width 102 height 23
type input "540"
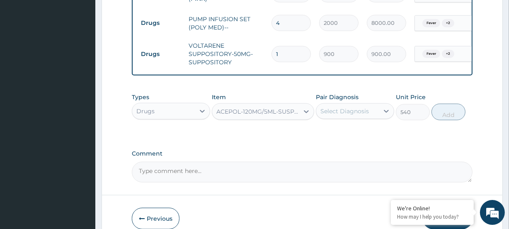
click at [331, 107] on div "Select Diagnosis" at bounding box center [345, 111] width 49 height 8
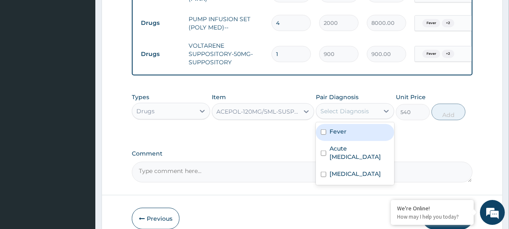
click at [337, 127] on label "Fever" at bounding box center [338, 131] width 17 height 8
checkbox input "true"
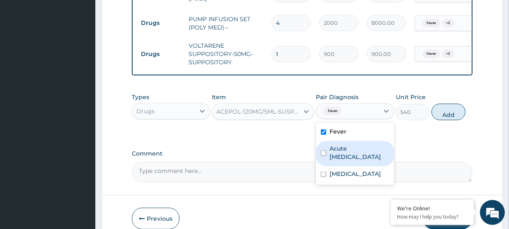
click at [349, 144] on label "Acute respiratory disease" at bounding box center [360, 152] width 60 height 17
checkbox input "true"
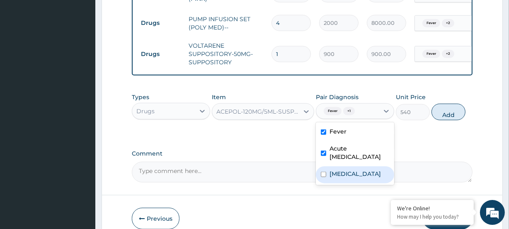
click at [348, 171] on div "Falciparum malaria" at bounding box center [355, 174] width 78 height 17
checkbox input "true"
click at [448, 107] on button "Add" at bounding box center [449, 112] width 34 height 17
type input "0"
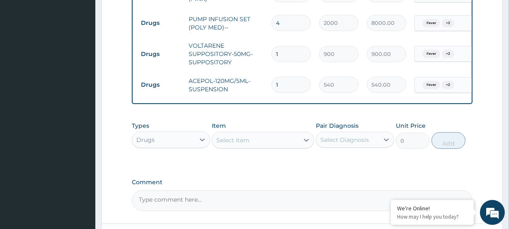
drag, startPoint x: 256, startPoint y: 78, endPoint x: 243, endPoint y: 86, distance: 14.9
click at [253, 81] on tr "Drugs ACEPOL-120MG/5ML-SUSPENSION 1 540 540.00 Fever + 2 Delete" at bounding box center [340, 85] width 406 height 29
type input "2"
type input "1080.00"
type input "2"
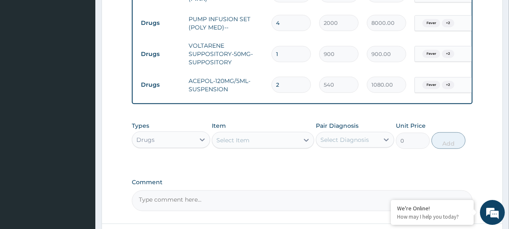
click at [241, 136] on div "Select Item" at bounding box center [233, 140] width 33 height 8
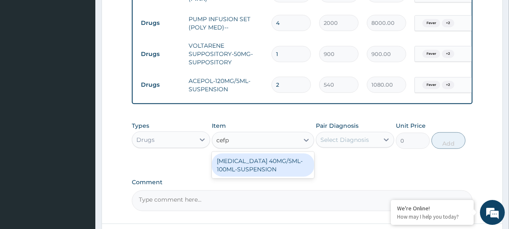
type input "cefpo"
drag, startPoint x: 257, startPoint y: 171, endPoint x: 285, endPoint y: 162, distance: 29.2
click at [258, 171] on div "CEFPODOXIME ORAL 40MG/5ML-100ML-SUSPENSION" at bounding box center [263, 164] width 102 height 23
type input "3600"
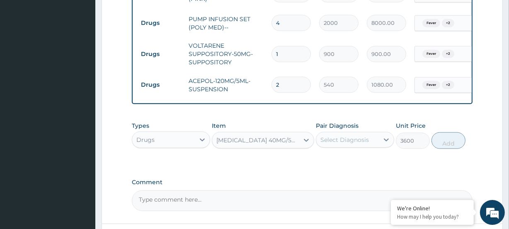
click at [344, 136] on div "Select Diagnosis" at bounding box center [345, 140] width 49 height 8
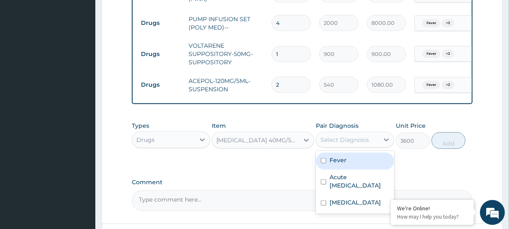
click at [346, 154] on div "Fever" at bounding box center [355, 161] width 78 height 17
checkbox input "true"
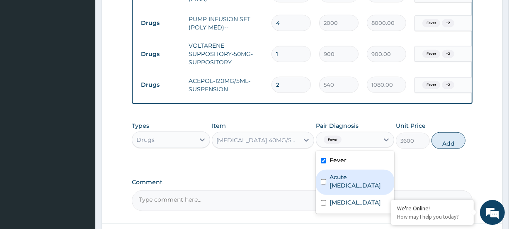
drag, startPoint x: 355, startPoint y: 169, endPoint x: 365, endPoint y: 189, distance: 21.9
click at [360, 175] on label "Acute respiratory disease" at bounding box center [360, 181] width 60 height 17
checkbox input "true"
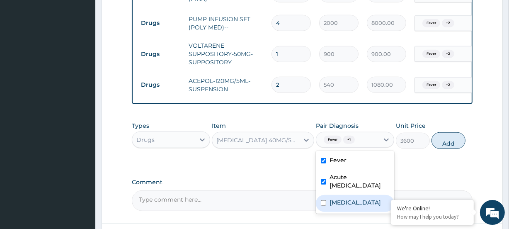
click at [363, 198] on label "Falciparum malaria" at bounding box center [355, 202] width 51 height 8
checkbox input "true"
click at [450, 132] on button "Add" at bounding box center [449, 140] width 34 height 17
type input "0"
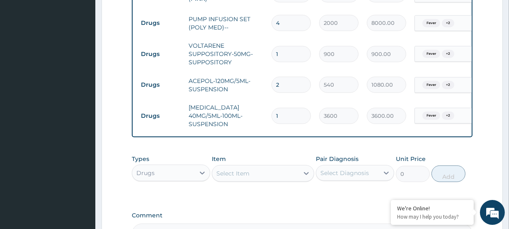
drag, startPoint x: 273, startPoint y: 105, endPoint x: 266, endPoint y: 107, distance: 7.2
click at [266, 107] on tr "Drugs CEFPODOXIME ORAL 40MG/5ML-100ML-SUSPENSION 1 3600 3600.00 Fever + 2 Delete" at bounding box center [340, 115] width 406 height 33
type input "3"
type input "10800.00"
type input "0.00"
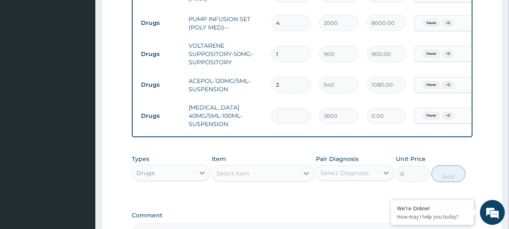
type input "2"
type input "7200.00"
type input "2"
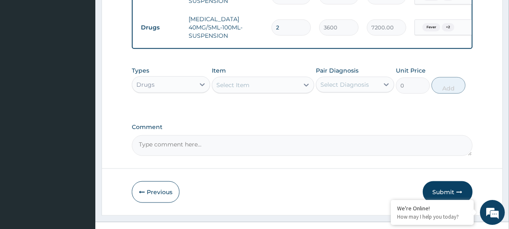
scroll to position [883, 0]
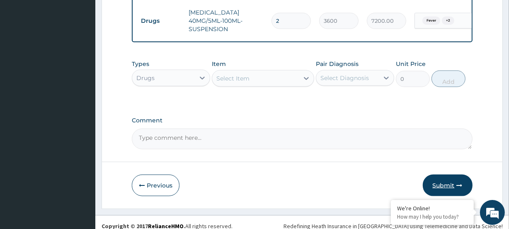
click at [454, 178] on button "Submit" at bounding box center [448, 186] width 50 height 22
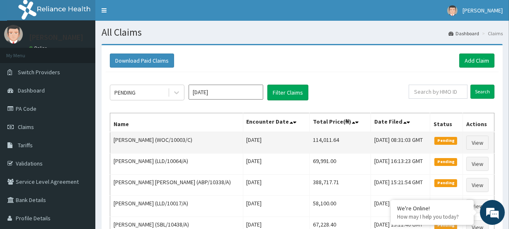
drag, startPoint x: 286, startPoint y: 140, endPoint x: 324, endPoint y: 142, distance: 38.2
click at [324, 142] on tr "[PERSON_NAME] (WOC/10003/C) [DATE] 114,011.64 [DATE] 08:31:03 GMT Pending View" at bounding box center [302, 143] width 384 height 22
copy tr "114,011.64"
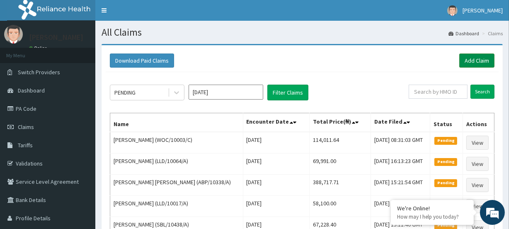
click at [475, 62] on link "Add Claim" at bounding box center [477, 61] width 35 height 14
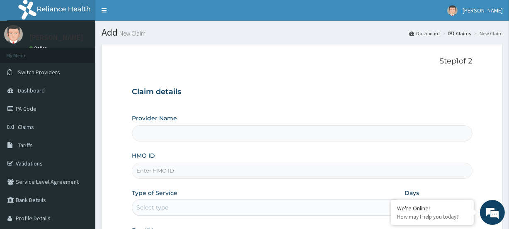
type input "[GEOGRAPHIC_DATA]"
click at [168, 167] on input "HMO ID" at bounding box center [302, 171] width 341 height 16
paste input "WOC/10003/C"
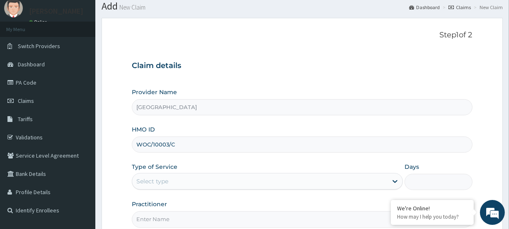
scroll to position [37, 0]
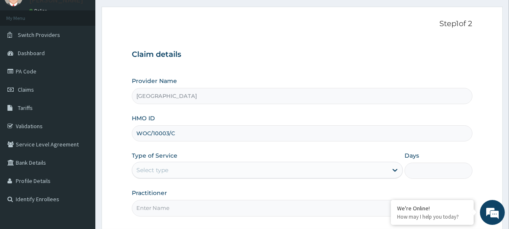
type input "WOC/10003/C"
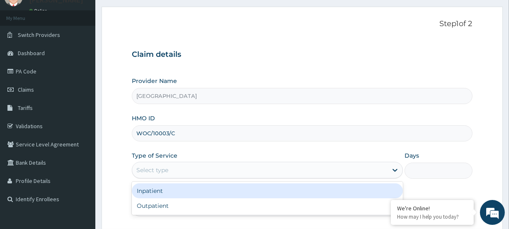
click at [141, 169] on div "Select type" at bounding box center [152, 170] width 32 height 8
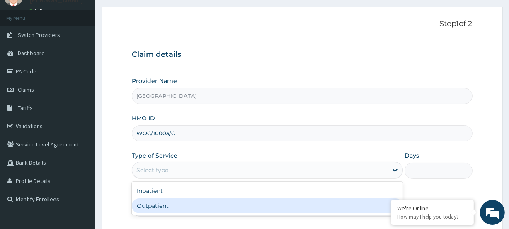
click at [150, 204] on div "Outpatient" at bounding box center [267, 205] width 271 height 15
type input "1"
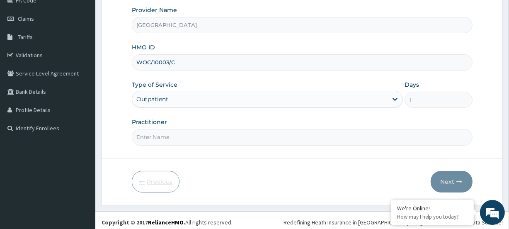
scroll to position [111, 0]
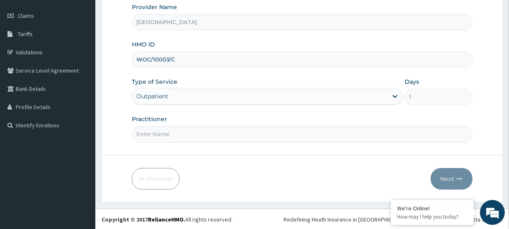
click at [162, 135] on input "Practitioner" at bounding box center [302, 134] width 341 height 16
paste input "Vivian Ukomadu"
type input "Vivian Ukomadu"
click at [440, 177] on button "Next" at bounding box center [452, 179] width 42 height 22
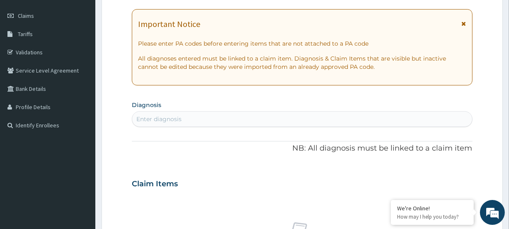
click at [169, 121] on div "Enter diagnosis" at bounding box center [158, 119] width 45 height 8
type input "acute tonsil"
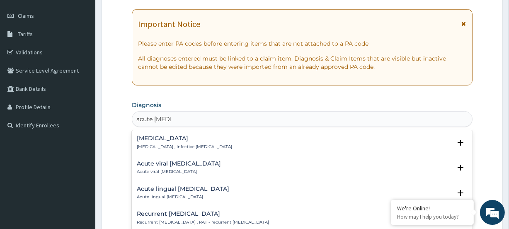
click at [161, 141] on h4 "Acute tonsillitis" at bounding box center [184, 138] width 95 height 6
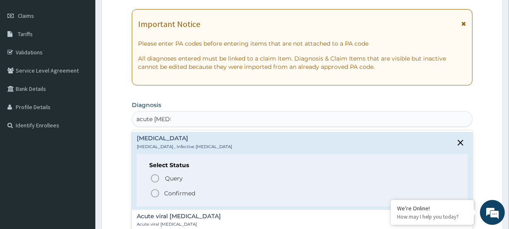
click at [156, 192] on icon "status option filled" at bounding box center [155, 193] width 10 height 10
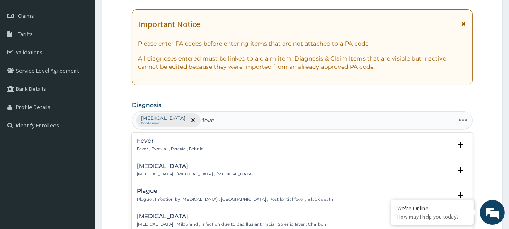
type input "fever"
click at [147, 144] on div "Fever Fever , Pyrexial , Pyrexia , Febrile" at bounding box center [170, 145] width 67 height 15
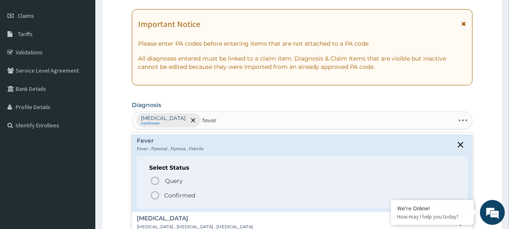
click at [156, 194] on icon "status option filled" at bounding box center [155, 195] width 10 height 10
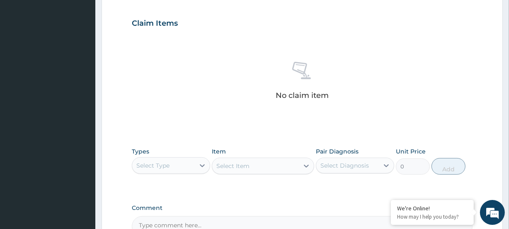
scroll to position [299, 0]
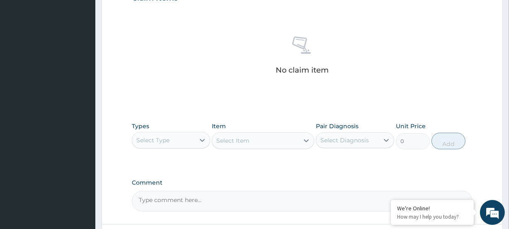
click at [158, 137] on div "Select Type" at bounding box center [152, 140] width 33 height 8
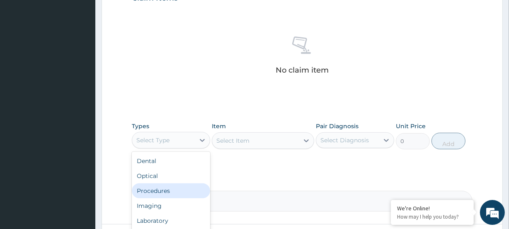
click at [175, 190] on div "Procedures" at bounding box center [171, 190] width 78 height 15
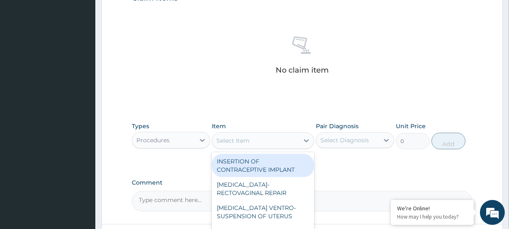
click at [259, 135] on div "Select Item" at bounding box center [255, 140] width 86 height 13
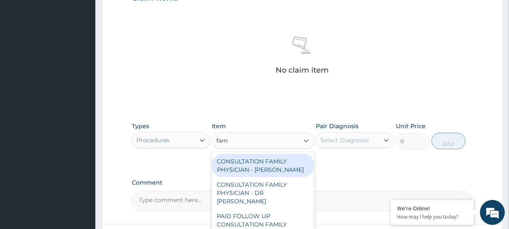
type input "fami"
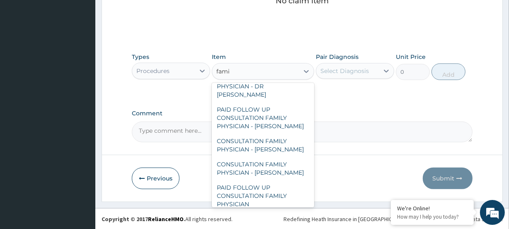
scroll to position [66, 0]
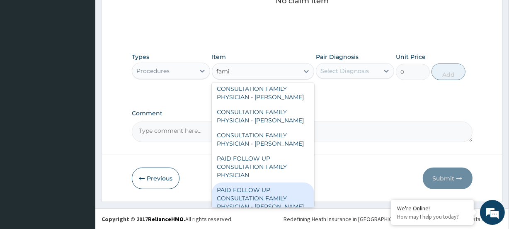
click at [265, 187] on div "PAID FOLLOW UP CONSULTATION FAMILY PHYSICIAN - [PERSON_NAME]" at bounding box center [263, 198] width 102 height 32
type input "14250"
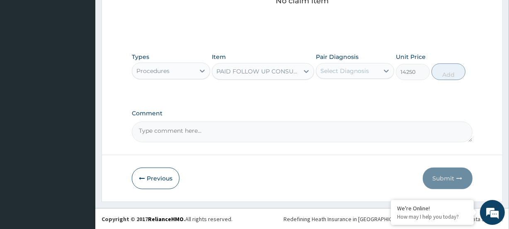
click at [330, 71] on div "Select Diagnosis" at bounding box center [345, 71] width 49 height 8
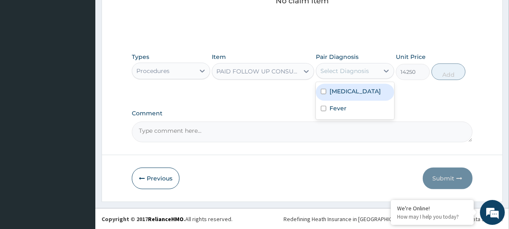
drag, startPoint x: 343, startPoint y: 90, endPoint x: 352, endPoint y: 100, distance: 14.4
click at [343, 91] on label "Acute tonsillitis" at bounding box center [355, 91] width 51 height 8
checkbox input "true"
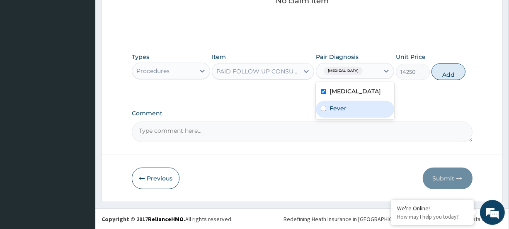
drag, startPoint x: 349, startPoint y: 106, endPoint x: 388, endPoint y: 94, distance: 40.9
click at [355, 103] on div "Fever" at bounding box center [355, 109] width 78 height 17
checkbox input "true"
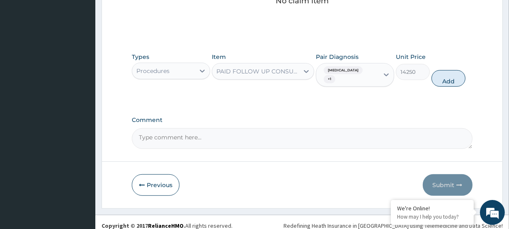
drag, startPoint x: 442, startPoint y: 77, endPoint x: 397, endPoint y: 41, distance: 58.1
click at [441, 77] on button "Add" at bounding box center [449, 78] width 34 height 17
type input "0"
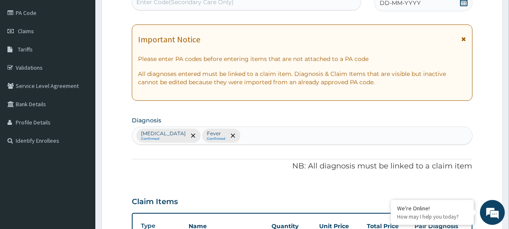
scroll to position [0, 0]
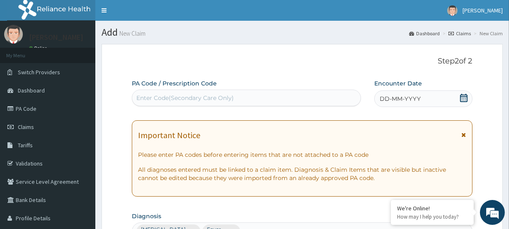
click at [465, 95] on icon at bounding box center [463, 98] width 7 height 8
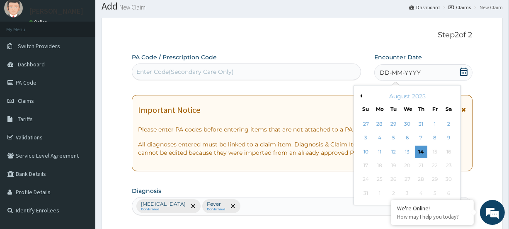
scroll to position [37, 0]
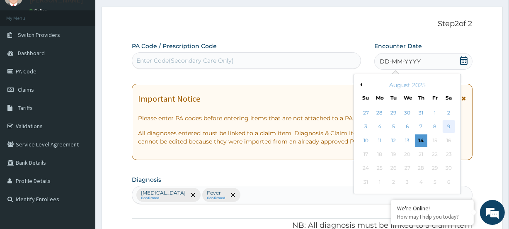
click at [450, 124] on div "9" at bounding box center [449, 127] width 12 height 12
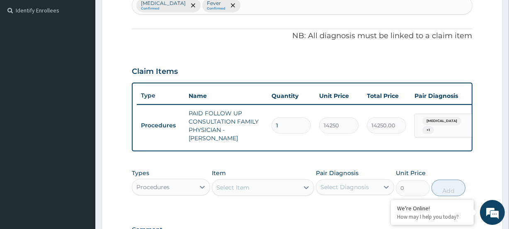
scroll to position [339, 0]
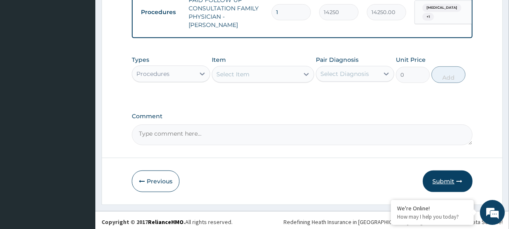
click at [459, 178] on icon "button" at bounding box center [460, 181] width 6 height 6
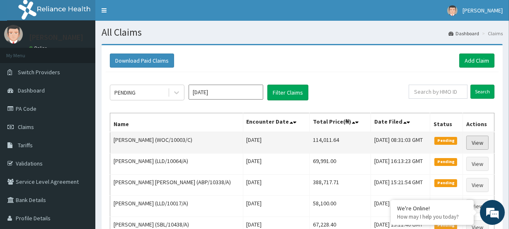
click at [482, 143] on link "View" at bounding box center [478, 143] width 22 height 14
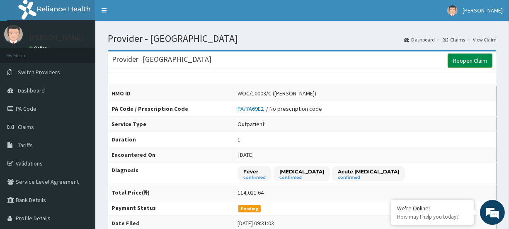
click at [474, 60] on link "Reopen Claim" at bounding box center [470, 61] width 45 height 14
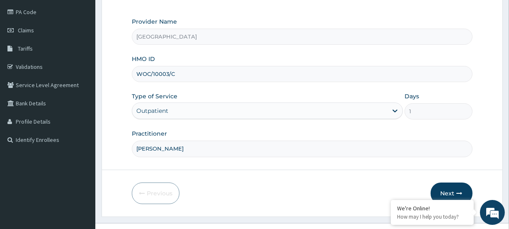
scroll to position [111, 0]
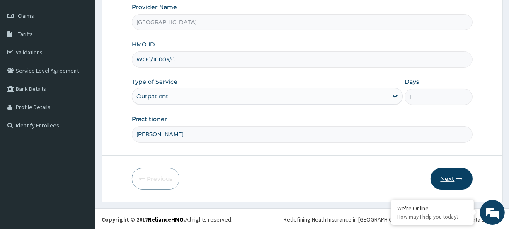
click at [456, 179] on button "Next" at bounding box center [452, 179] width 42 height 22
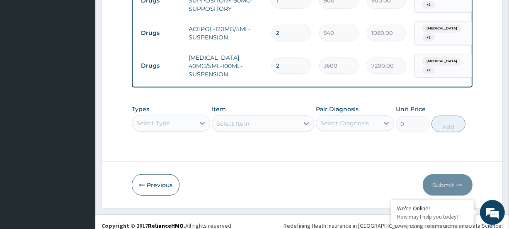
scroll to position [871, 0]
click at [148, 114] on div "Select Type" at bounding box center [171, 122] width 78 height 17
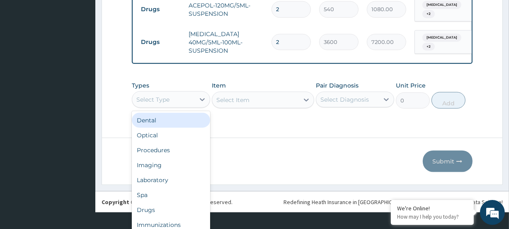
scroll to position [23, 0]
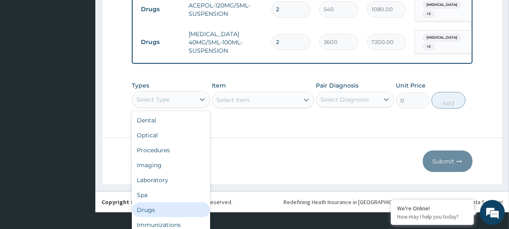
click at [159, 208] on div "Drugs" at bounding box center [171, 209] width 78 height 15
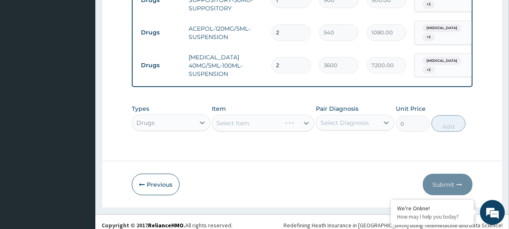
scroll to position [0, 0]
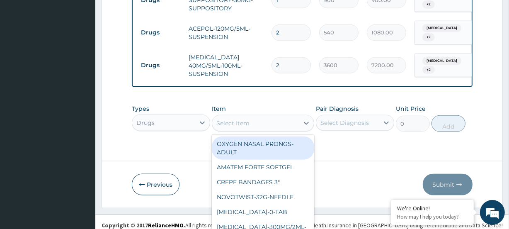
click at [244, 115] on div "option OXYGEN NASAL PRONGS-ADULT focused, 1 of 795. 795 results available. Use …" at bounding box center [263, 123] width 102 height 17
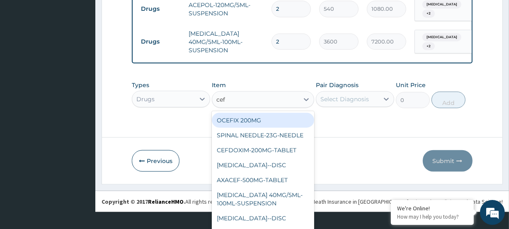
type input "cefp"
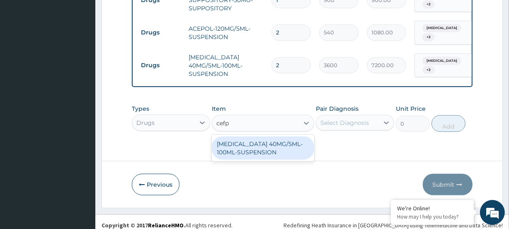
scroll to position [0, 0]
click at [231, 142] on div "[MEDICAL_DATA] 40MG/5ML-100ML-SUSPENSION" at bounding box center [263, 147] width 102 height 23
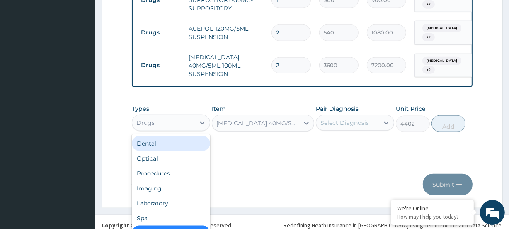
scroll to position [23, 0]
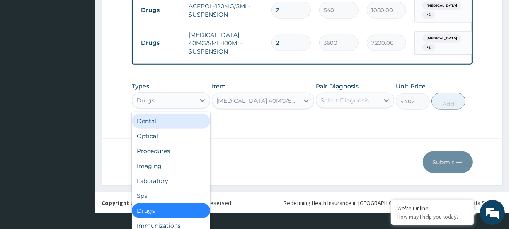
click at [172, 109] on div "option Drugs, selected. option Dental focused, 1 of 10. 10 results available. U…" at bounding box center [171, 100] width 78 height 17
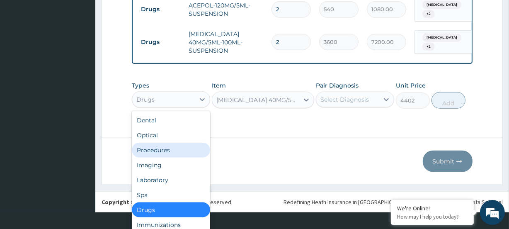
click at [160, 148] on div "Procedures" at bounding box center [171, 150] width 78 height 15
type input "0"
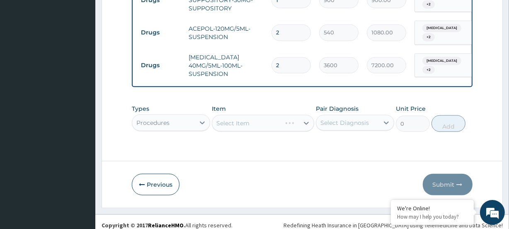
scroll to position [0, 0]
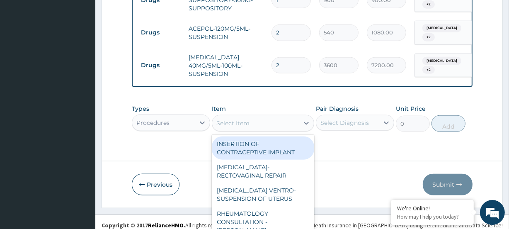
click at [249, 116] on div "option CEFPODOXIME ORAL 40MG/5ML-100ML-SUSPENSION, selected. option INSERTION O…" at bounding box center [263, 123] width 102 height 17
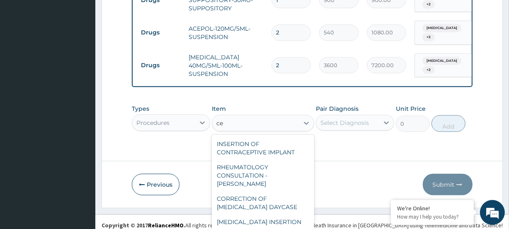
type input "c"
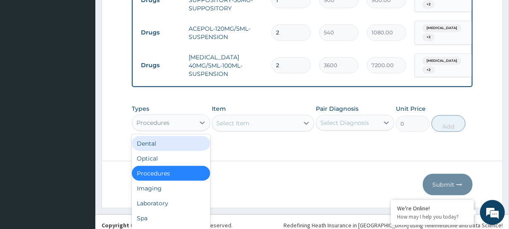
scroll to position [23, 0]
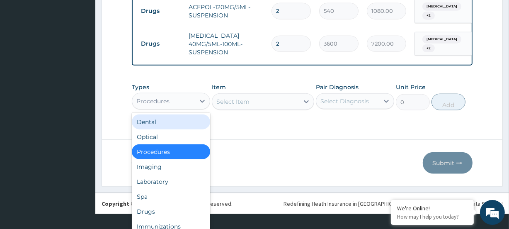
click at [149, 109] on div "option Procedures, selected. option Dental focused, 1 of 10. 10 results availab…" at bounding box center [171, 101] width 78 height 17
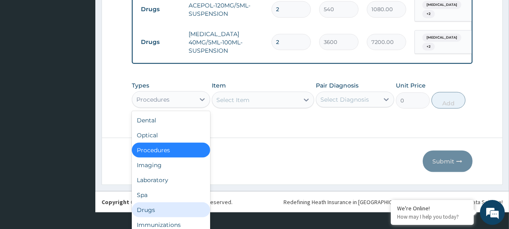
click at [162, 203] on div "Drugs" at bounding box center [171, 209] width 78 height 15
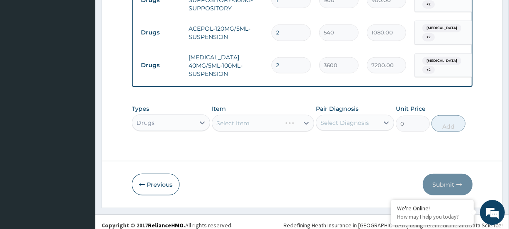
scroll to position [0, 0]
click at [258, 117] on div "Select Item" at bounding box center [255, 123] width 86 height 13
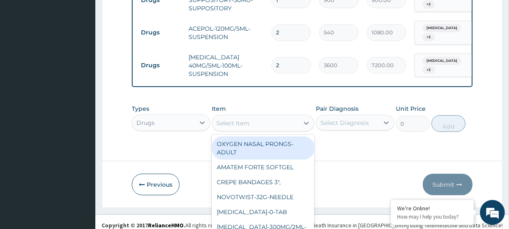
scroll to position [24, 0]
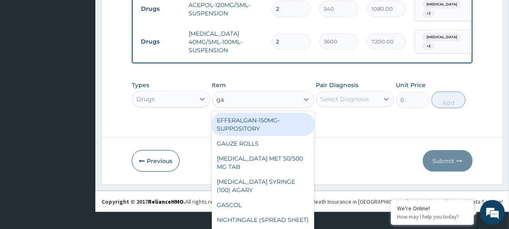
type input "gav"
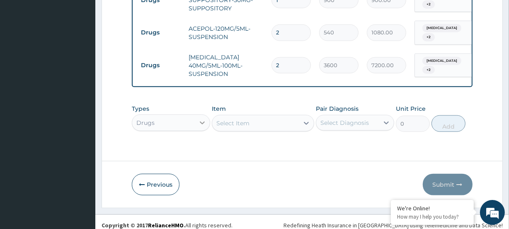
drag, startPoint x: 235, startPoint y: 114, endPoint x: 207, endPoint y: 114, distance: 28.6
click at [207, 114] on div "Types Drugs Item option CEFPODOXIME ORAL 40MG/5ML-100ML-SUSPENSION, selected. S…" at bounding box center [302, 118] width 341 height 36
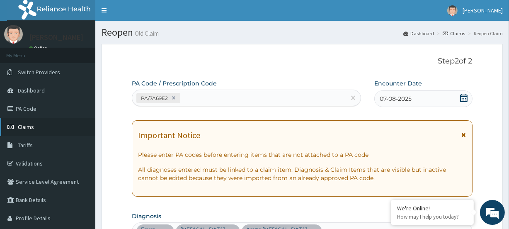
click at [28, 127] on span "Claims" at bounding box center [26, 126] width 16 height 7
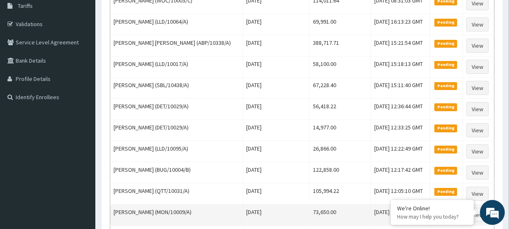
scroll to position [151, 0]
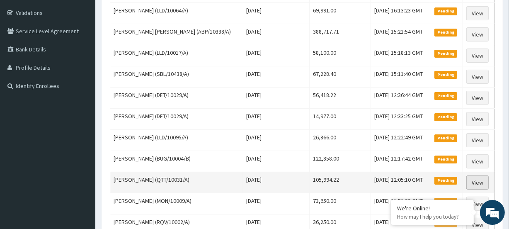
click at [483, 182] on link "View" at bounding box center [478, 182] width 22 height 14
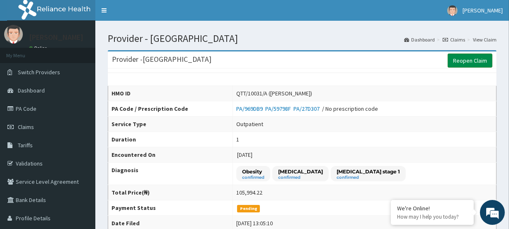
click at [468, 59] on link "Reopen Claim" at bounding box center [470, 61] width 45 height 14
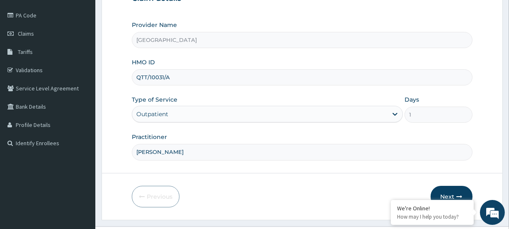
scroll to position [111, 0]
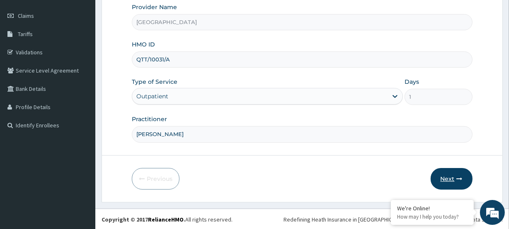
click at [450, 176] on button "Next" at bounding box center [452, 179] width 42 height 22
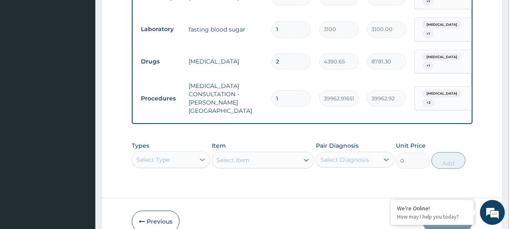
scroll to position [524, 0]
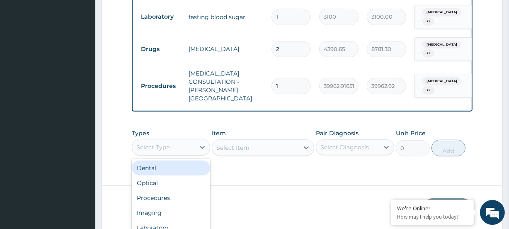
click at [164, 139] on div "option Dental focused, 1 of 10. 10 results available. Use Up and Down to choose…" at bounding box center [171, 147] width 78 height 17
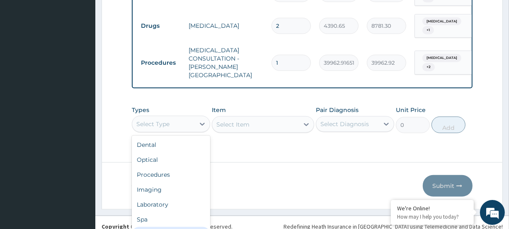
scroll to position [0, 0]
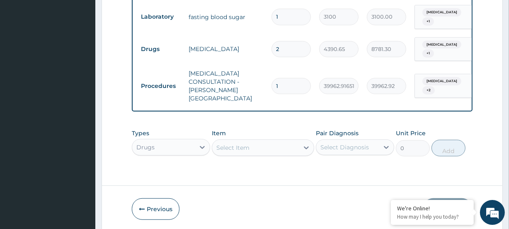
click at [265, 139] on div "Select Item" at bounding box center [263, 147] width 102 height 17
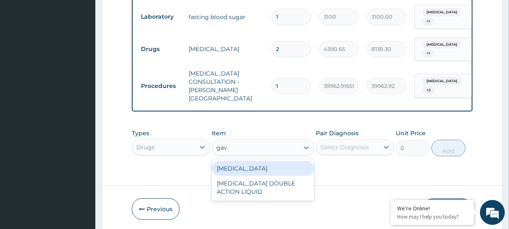
type input "gavi"
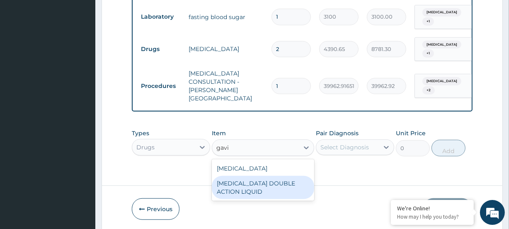
click at [253, 176] on div "[MEDICAL_DATA] DOUBLE ACTION LIQUID" at bounding box center [263, 187] width 102 height 23
type input "17403"
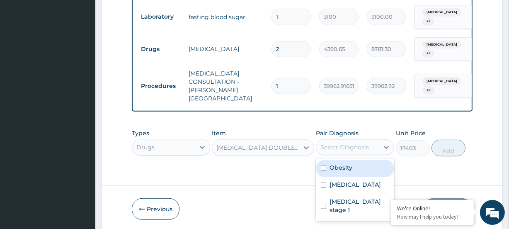
click at [353, 143] on div "Select Diagnosis" at bounding box center [345, 147] width 49 height 8
click at [355, 160] on div "Obesity" at bounding box center [355, 168] width 78 height 17
checkbox input "true"
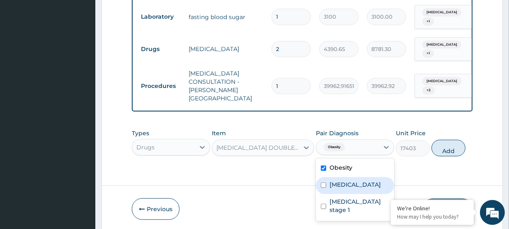
click at [354, 180] on label "Indigestion" at bounding box center [355, 184] width 51 height 8
checkbox input "true"
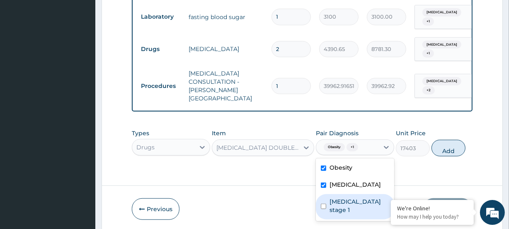
click at [350, 197] on label "Hypertension stage 1" at bounding box center [360, 205] width 60 height 17
checkbox input "true"
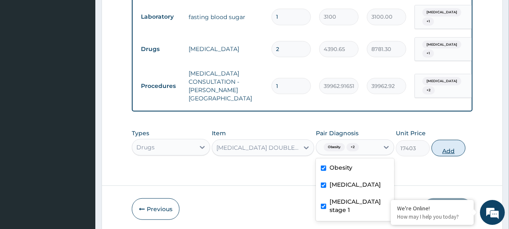
click at [454, 140] on button "Add" at bounding box center [449, 148] width 34 height 17
type input "0"
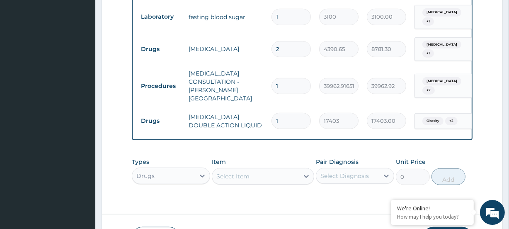
drag, startPoint x: 290, startPoint y: 80, endPoint x: 276, endPoint y: 85, distance: 14.4
click at [277, 113] on input "1" at bounding box center [291, 121] width 39 height 16
type input "2"
type input "34806.00"
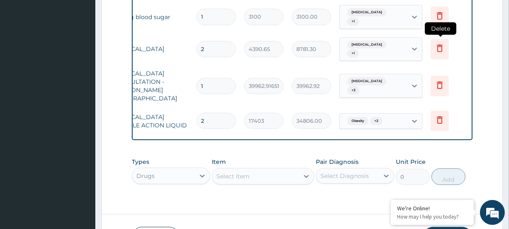
type input "2"
click at [435, 43] on icon at bounding box center [440, 48] width 10 height 10
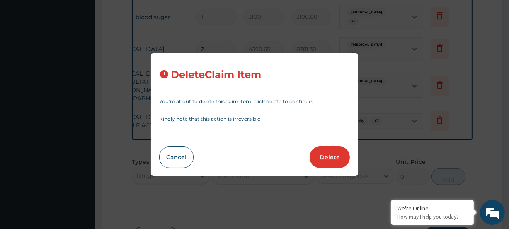
click at [329, 153] on button "Delete" at bounding box center [330, 157] width 40 height 22
type input "1"
type input "39962.91651948432"
type input "39962.92"
type input "2"
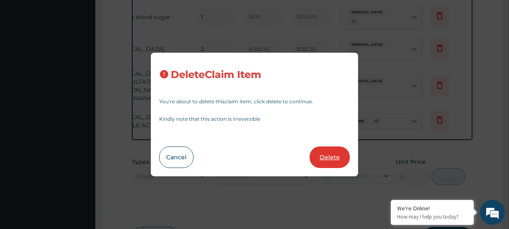
type input "17403"
type input "34806.00"
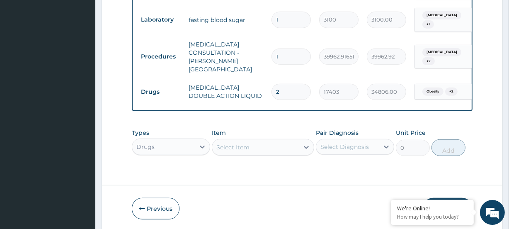
scroll to position [524, 0]
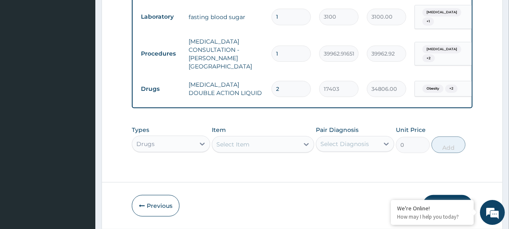
click at [446, 195] on button "Submit" at bounding box center [448, 206] width 50 height 22
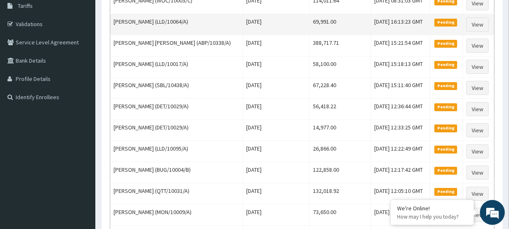
scroll to position [151, 0]
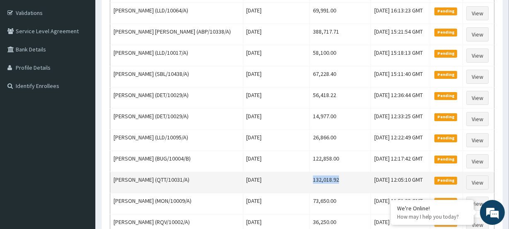
drag, startPoint x: 292, startPoint y: 180, endPoint x: 320, endPoint y: 178, distance: 28.3
click at [320, 178] on td "132,018.92" at bounding box center [340, 182] width 62 height 21
copy td "132,018.92"
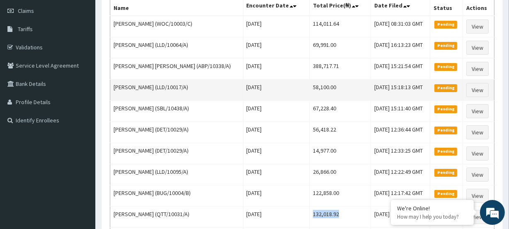
scroll to position [0, 0]
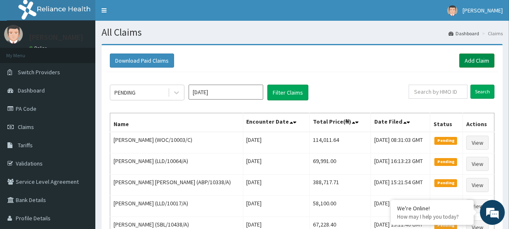
click at [483, 60] on link "Add Claim" at bounding box center [477, 61] width 35 height 14
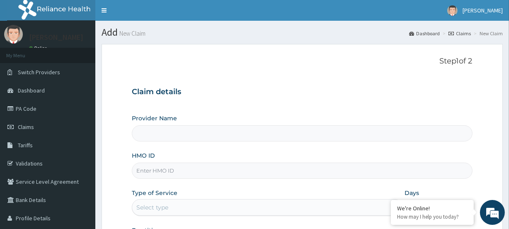
drag, startPoint x: 0, startPoint y: 0, endPoint x: 135, endPoint y: 169, distance: 216.6
click at [137, 173] on input "HMO ID" at bounding box center [302, 171] width 341 height 16
type input "Evercare Hospital"
paste input "BUG/10004/C"
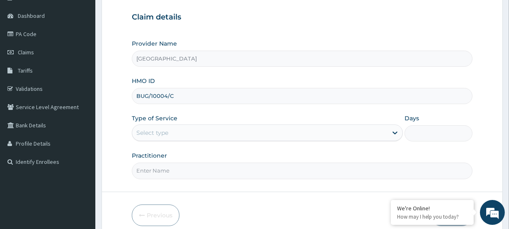
scroll to position [75, 0]
type input "BUG/10004/C"
click at [149, 131] on div "Select type" at bounding box center [152, 132] width 32 height 8
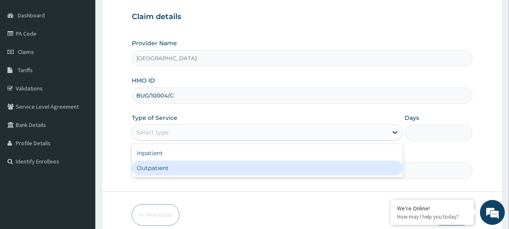
click at [141, 165] on div "Outpatient" at bounding box center [267, 168] width 271 height 15
type input "1"
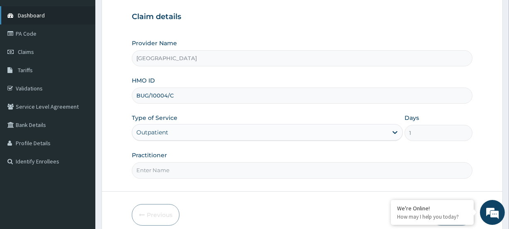
scroll to position [0, 0]
drag, startPoint x: 168, startPoint y: 170, endPoint x: 164, endPoint y: 172, distance: 4.3
click at [166, 170] on input "Practitioner" at bounding box center [302, 170] width 341 height 16
paste input "Kingsley Michael Omokhafe"
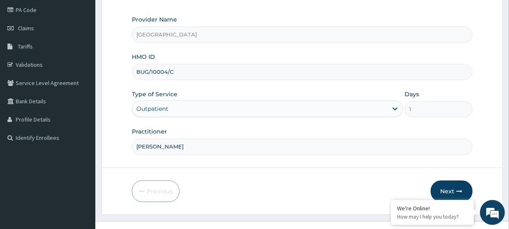
scroll to position [111, 0]
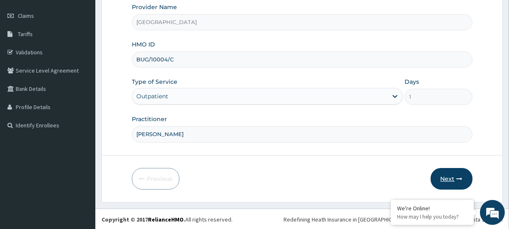
type input "[PERSON_NAME]"
click at [450, 174] on button "Next" at bounding box center [452, 179] width 42 height 22
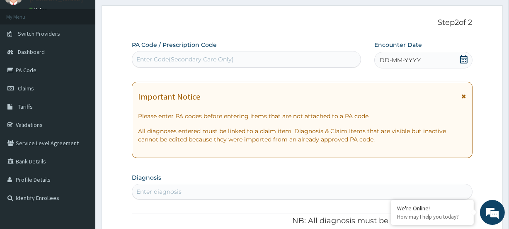
scroll to position [36, 0]
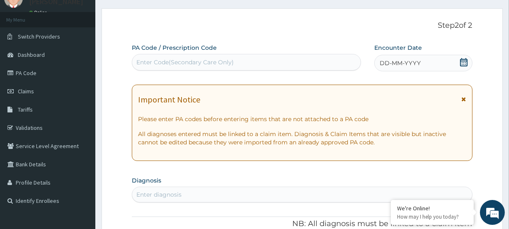
click at [182, 60] on div "Enter Code(Secondary Care Only)" at bounding box center [184, 62] width 97 height 8
paste input "PA/EF6868"
type input "PA/EF6868"
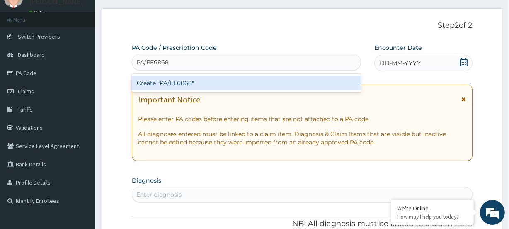
click at [186, 82] on div "Create "PA/EF6868"" at bounding box center [246, 82] width 229 height 15
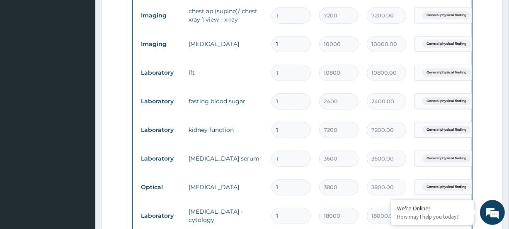
scroll to position [348, 0]
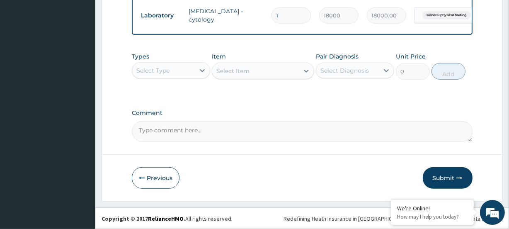
click at [456, 178] on button "Submit" at bounding box center [448, 178] width 50 height 22
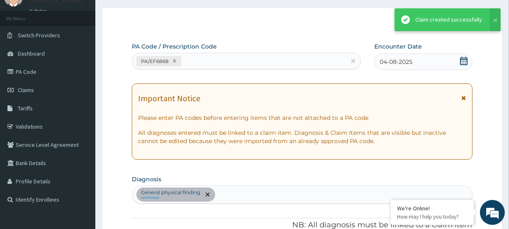
scroll to position [565, 0]
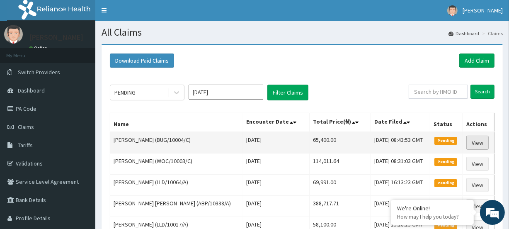
click at [482, 141] on link "View" at bounding box center [478, 143] width 22 height 14
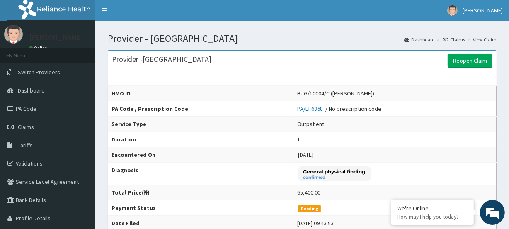
drag, startPoint x: 460, startPoint y: 57, endPoint x: 458, endPoint y: 53, distance: 4.3
click at [460, 56] on link "Reopen Claim" at bounding box center [470, 61] width 45 height 14
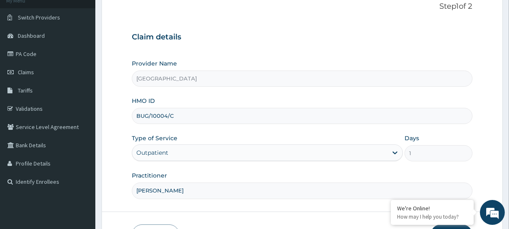
scroll to position [111, 0]
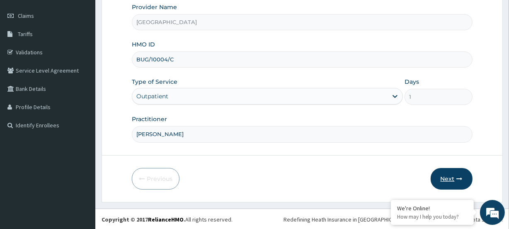
click at [445, 177] on button "Next" at bounding box center [452, 179] width 42 height 22
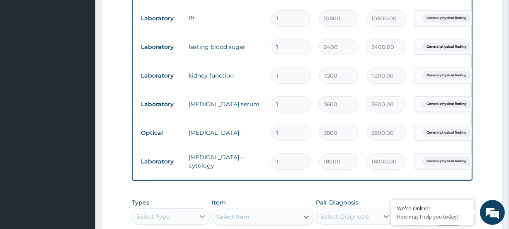
scroll to position [519, 0]
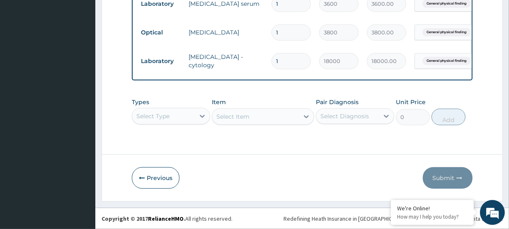
click at [164, 112] on div "Select Type" at bounding box center [171, 116] width 78 height 17
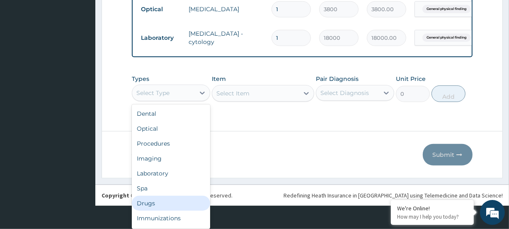
click at [147, 204] on div "Drugs" at bounding box center [171, 203] width 78 height 15
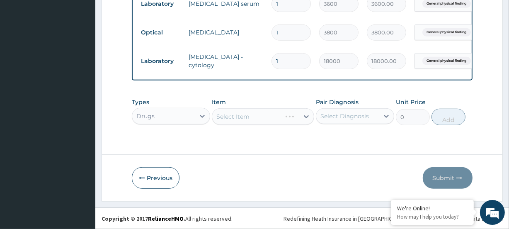
scroll to position [0, 0]
click at [254, 119] on div "Select Item" at bounding box center [263, 116] width 102 height 17
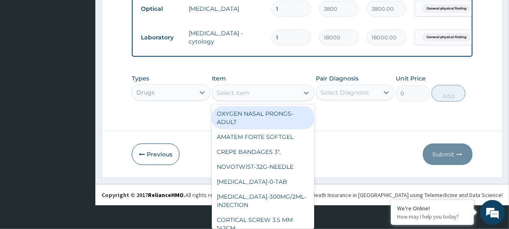
scroll to position [24, 0]
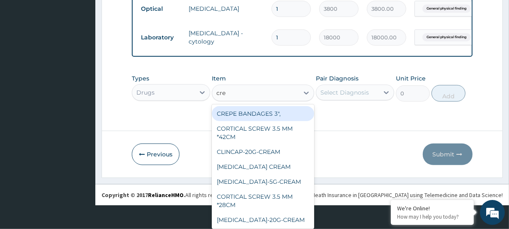
type input "cres"
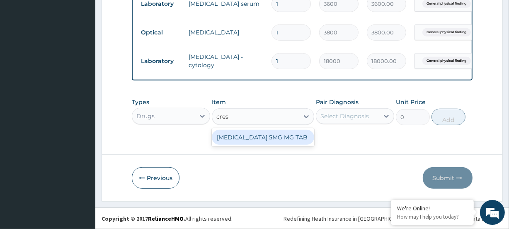
click at [247, 141] on div "CRESTOR 5MG MG TAB" at bounding box center [263, 137] width 102 height 15
type input "1469"
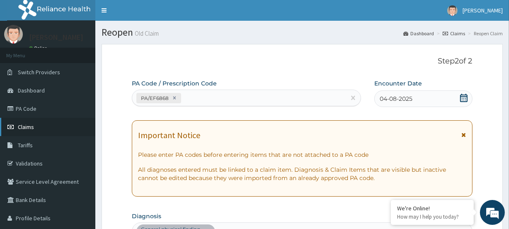
click at [25, 125] on span "Claims" at bounding box center [26, 126] width 16 height 7
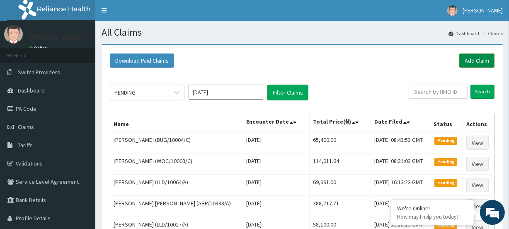
click at [478, 58] on link "Add Claim" at bounding box center [477, 61] width 35 height 14
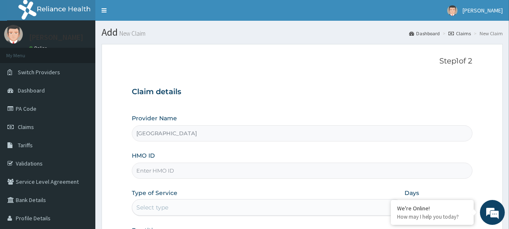
drag, startPoint x: 177, startPoint y: 170, endPoint x: 173, endPoint y: 172, distance: 4.5
click at [175, 171] on input "HMO ID" at bounding box center [302, 171] width 341 height 16
paste input "RGI/10105/A"
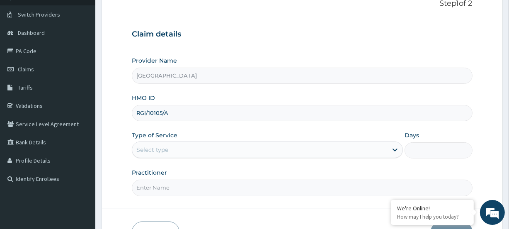
scroll to position [75, 0]
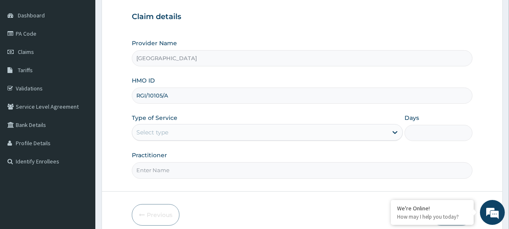
type input "RGI/10105/A"
click at [163, 135] on div "Select type" at bounding box center [152, 132] width 32 height 8
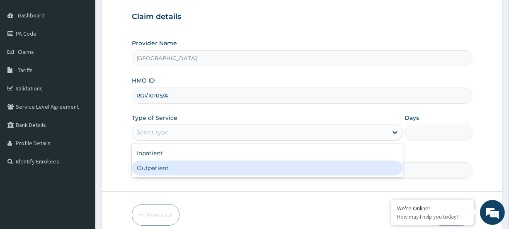
click at [146, 168] on div "Outpatient" at bounding box center [267, 168] width 271 height 15
type input "1"
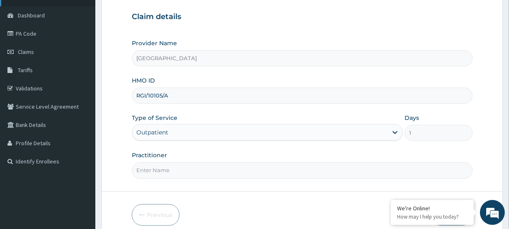
scroll to position [0, 0]
click at [167, 174] on input "Practitioner" at bounding box center [302, 170] width 341 height 16
paste input "[PERSON_NAME]"
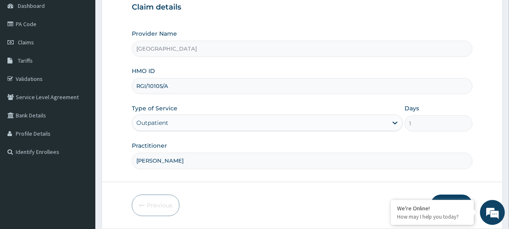
scroll to position [111, 0]
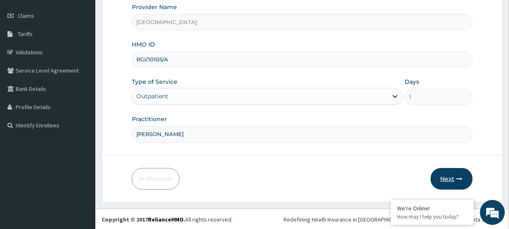
type input "[PERSON_NAME]"
click at [457, 174] on button "Next" at bounding box center [452, 179] width 42 height 22
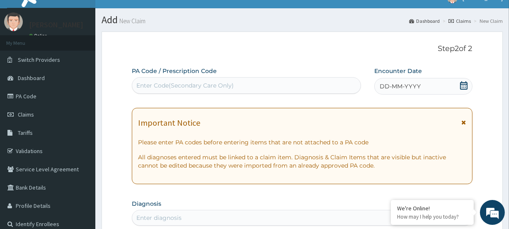
scroll to position [0, 0]
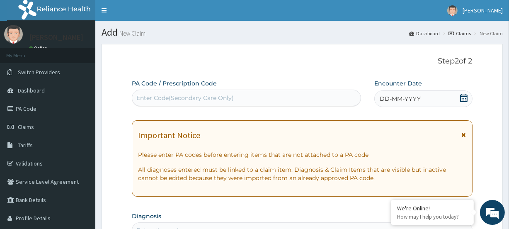
click at [207, 95] on div "Enter Code(Secondary Care Only)" at bounding box center [184, 98] width 97 height 8
paste input "PA/C813DD"
type input "PA/C813DD"
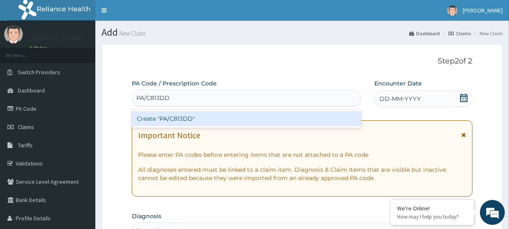
drag, startPoint x: 171, startPoint y: 109, endPoint x: 168, endPoint y: 114, distance: 5.4
click at [170, 112] on div "Create "PA/C813DD"" at bounding box center [246, 118] width 229 height 18
click at [166, 117] on div "Create "PA/C813DD"" at bounding box center [246, 118] width 229 height 15
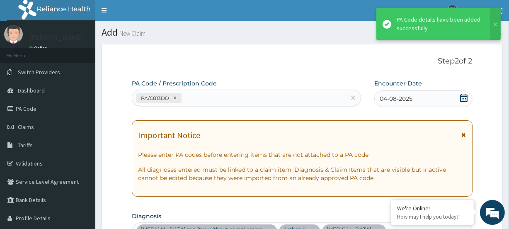
scroll to position [316, 0]
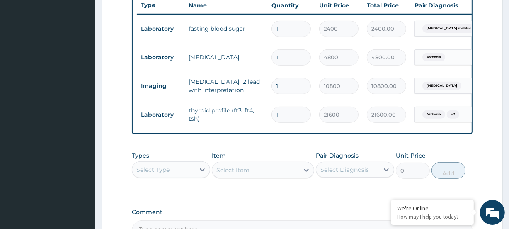
click at [166, 171] on div "Select Type" at bounding box center [152, 169] width 33 height 8
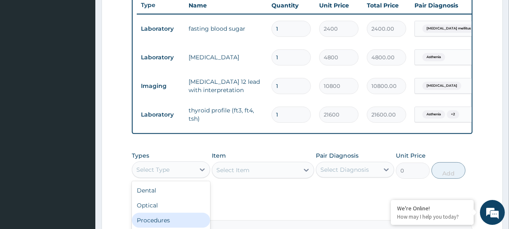
click at [165, 224] on div "Procedures" at bounding box center [171, 220] width 78 height 15
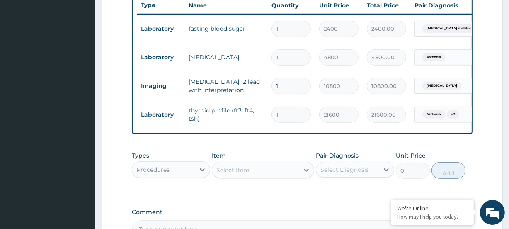
click at [236, 174] on div "Select Item" at bounding box center [233, 170] width 33 height 8
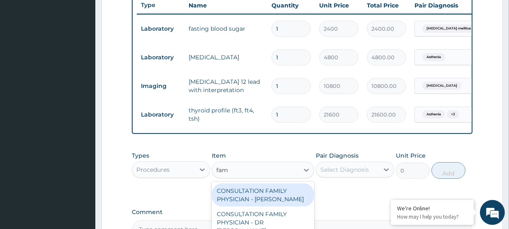
type input "fami"
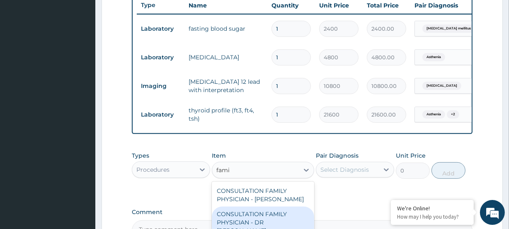
click at [267, 223] on div "CONSULTATION FAMILY PHYSICIAN - DR [PERSON_NAME]" at bounding box center [263, 223] width 102 height 32
type input "13200"
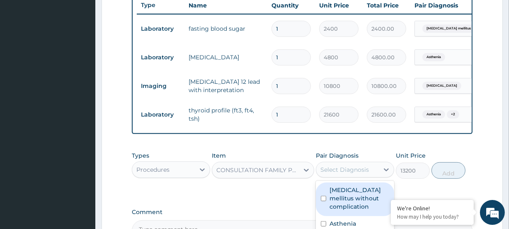
drag, startPoint x: 338, startPoint y: 173, endPoint x: 344, endPoint y: 190, distance: 18.0
click at [338, 174] on div "Select Diagnosis" at bounding box center [345, 169] width 49 height 8
click at [345, 198] on label "[MEDICAL_DATA] mellitus without complication" at bounding box center [360, 198] width 60 height 25
checkbox input "true"
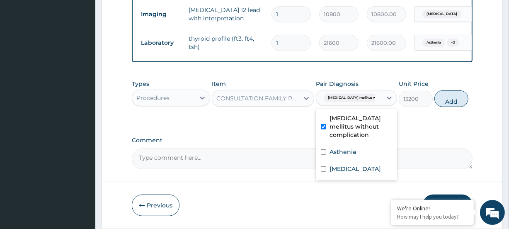
scroll to position [421, 0]
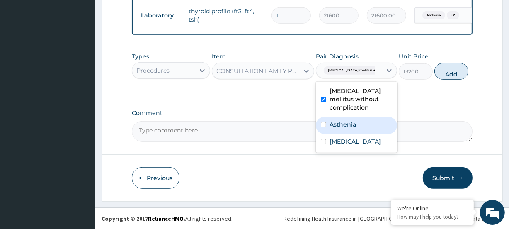
drag, startPoint x: 343, startPoint y: 124, endPoint x: 341, endPoint y: 128, distance: 4.3
click at [342, 125] on label "Asthenia" at bounding box center [343, 124] width 27 height 8
checkbox input "true"
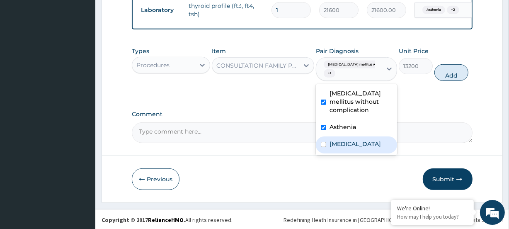
click at [339, 148] on label "[MEDICAL_DATA]" at bounding box center [355, 144] width 51 height 8
checkbox input "true"
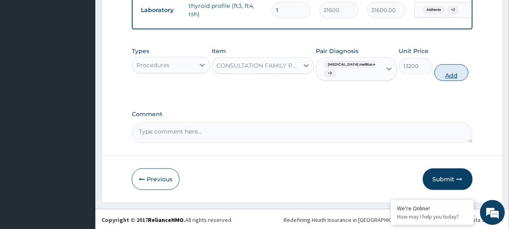
click at [452, 78] on button "Add" at bounding box center [452, 72] width 34 height 17
type input "0"
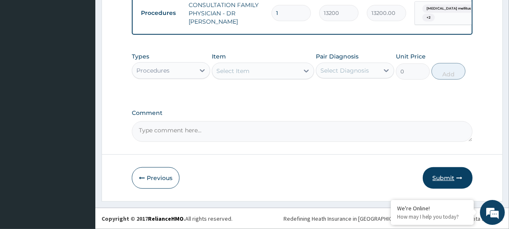
click at [451, 177] on button "Submit" at bounding box center [448, 178] width 50 height 22
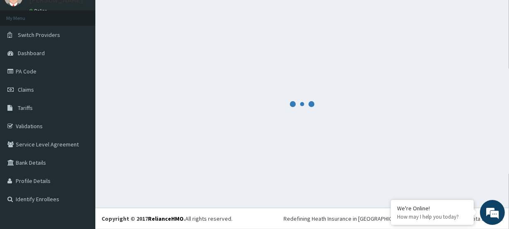
scroll to position [37, 0]
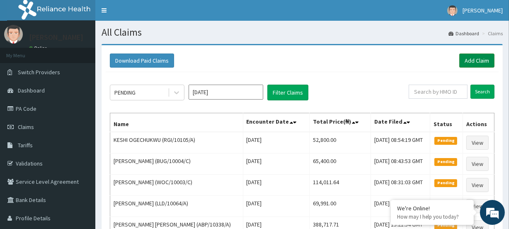
click at [477, 58] on link "Add Claim" at bounding box center [477, 61] width 35 height 14
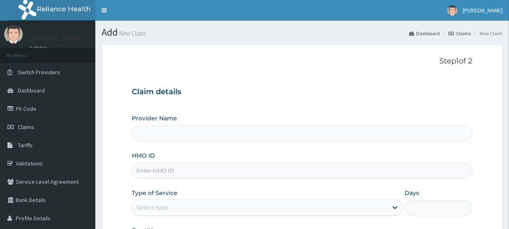
click at [163, 166] on input "HMO ID" at bounding box center [302, 171] width 341 height 16
type input "Evercare Hospital"
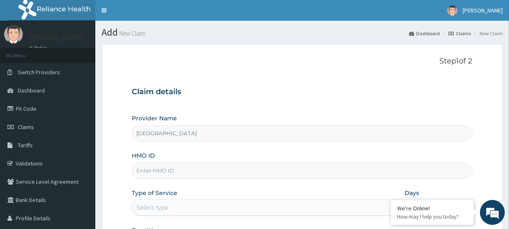
paste input "Rel/10152/A"
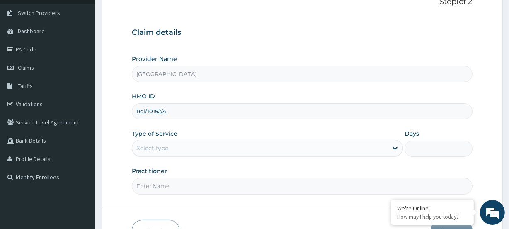
scroll to position [75, 0]
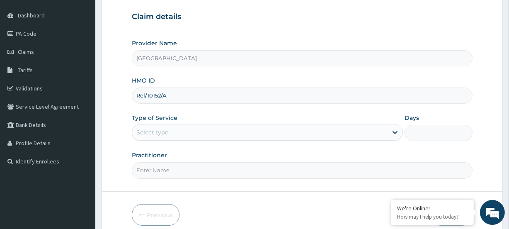
type input "Rel/10152/A"
click at [149, 124] on div "Select type" at bounding box center [267, 132] width 271 height 17
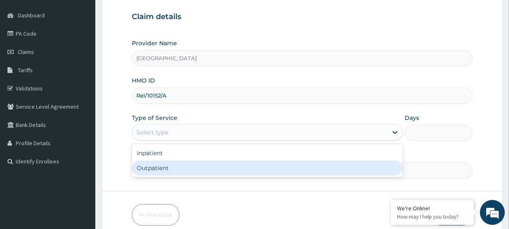
click at [145, 165] on div "Outpatient" at bounding box center [267, 168] width 271 height 15
type input "1"
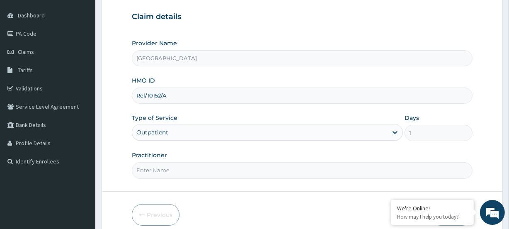
scroll to position [0, 0]
click at [179, 170] on input "Practitioner" at bounding box center [302, 170] width 341 height 16
paste input "Emeka Philip Igbodike"
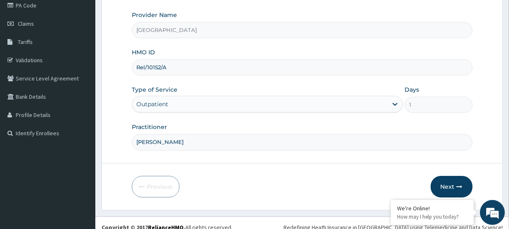
scroll to position [111, 0]
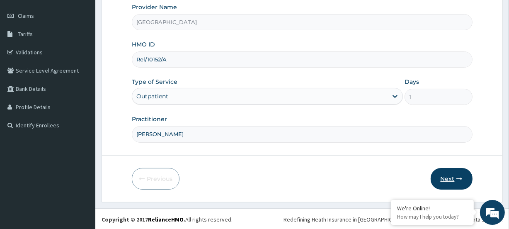
type input "Emeka Philip Igbodike"
click at [445, 175] on button "Next" at bounding box center [452, 179] width 42 height 22
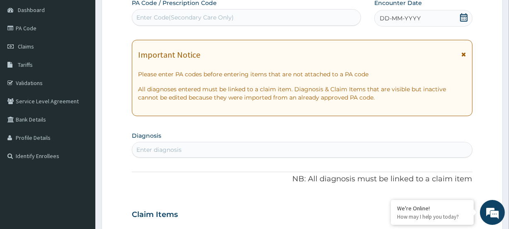
scroll to position [36, 0]
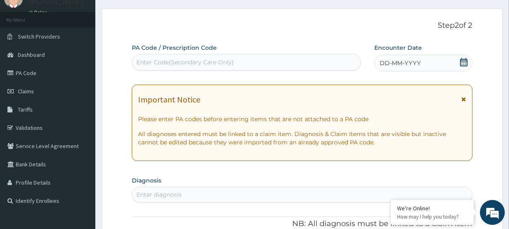
click at [153, 67] on div "Enter Code(Secondary Care Only)" at bounding box center [246, 62] width 228 height 13
paste input "PA/CDAC81"
type input "PA/CDAC81"
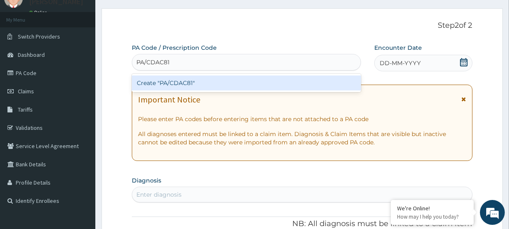
click at [152, 83] on div "Create "PA/CDAC81"" at bounding box center [246, 82] width 229 height 15
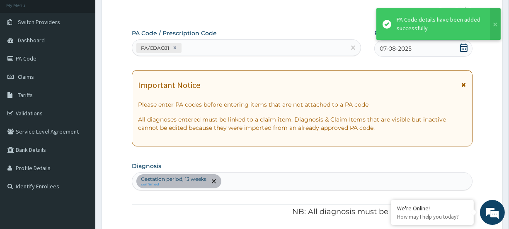
scroll to position [44, 0]
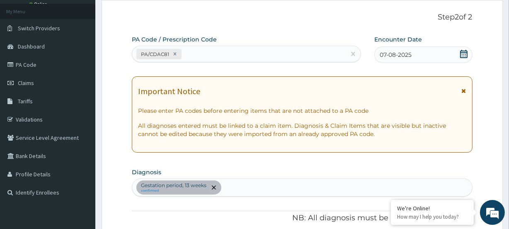
click at [214, 52] on div "PA/CDAC81" at bounding box center [238, 54] width 213 height 14
paste input "PA/EC55C5"
type input "PA/EC55C5"
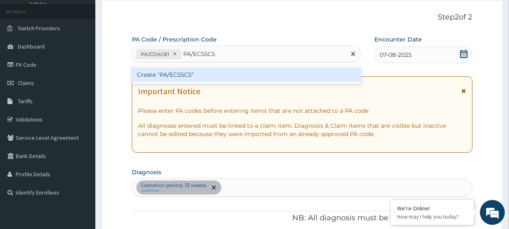
click at [142, 77] on div "Create "PA/EC55C5"" at bounding box center [246, 74] width 229 height 15
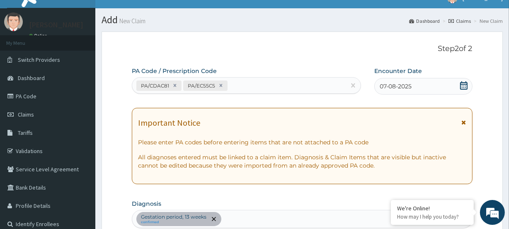
scroll to position [0, 0]
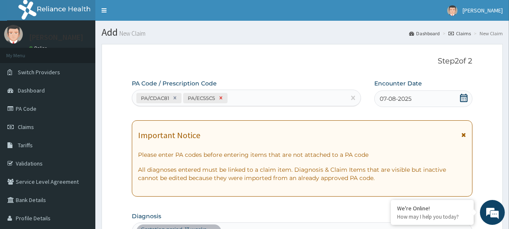
click at [224, 95] on icon at bounding box center [221, 98] width 6 height 6
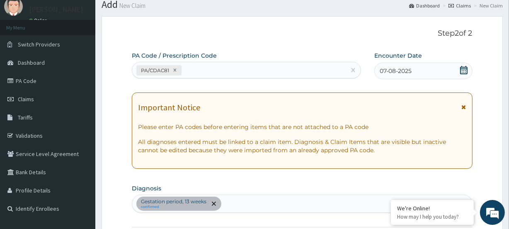
scroll to position [6, 0]
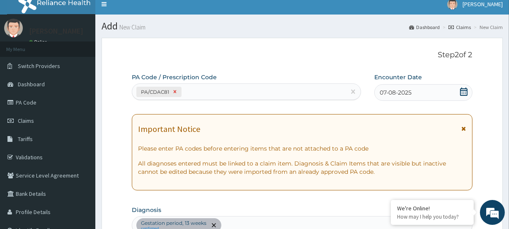
click at [174, 90] on icon at bounding box center [175, 91] width 3 height 3
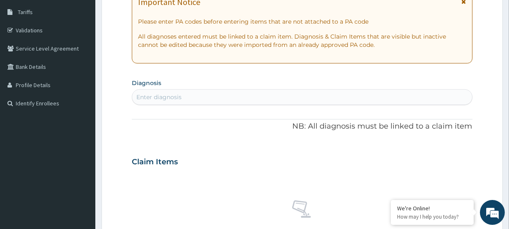
scroll to position [157, 0]
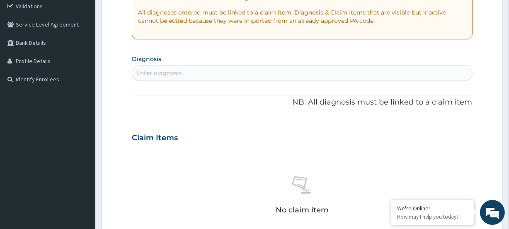
click at [153, 71] on div "Enter diagnosis" at bounding box center [158, 73] width 45 height 8
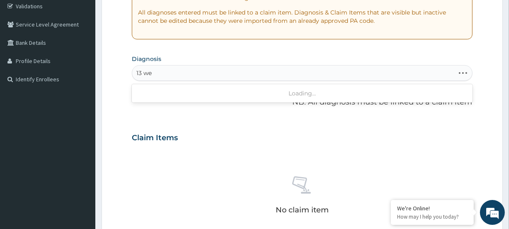
type input "13 wee"
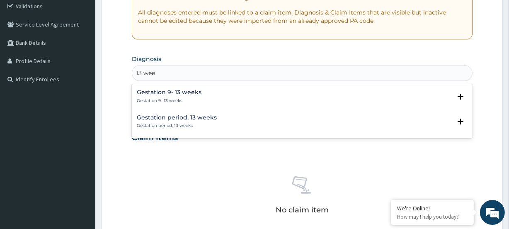
click at [156, 113] on div "Gestation period, 13 weeks Gestation period, 13 weeks Select Status Query Query…" at bounding box center [302, 123] width 341 height 25
click at [153, 119] on h4 "Gestation period, 13 weeks" at bounding box center [177, 117] width 80 height 6
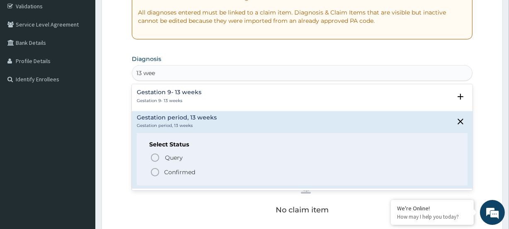
click at [157, 174] on icon "status option filled" at bounding box center [155, 172] width 10 height 10
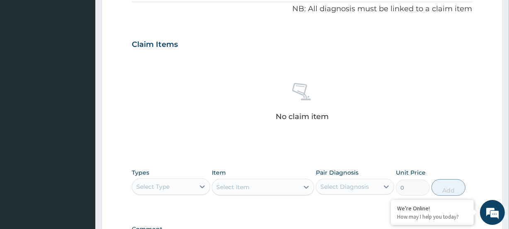
scroll to position [270, 0]
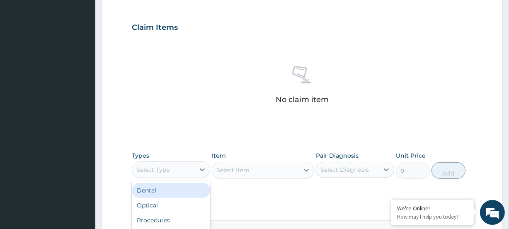
click at [153, 172] on div "Select Type" at bounding box center [152, 169] width 33 height 8
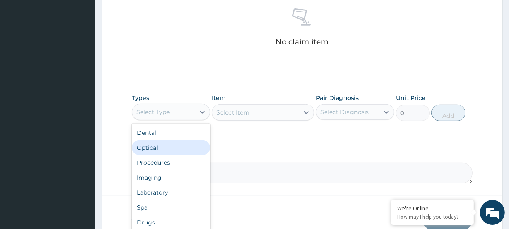
scroll to position [345, 0]
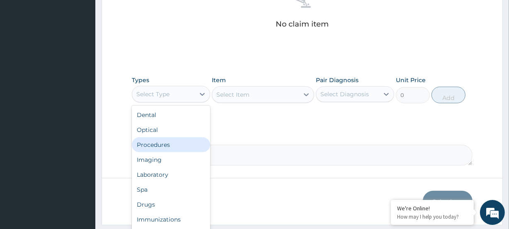
click at [157, 145] on div "Procedures" at bounding box center [171, 144] width 78 height 15
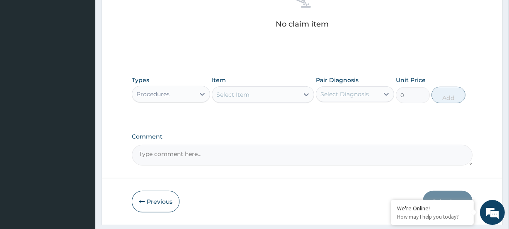
click at [247, 98] on div "Select Item" at bounding box center [255, 94] width 86 height 13
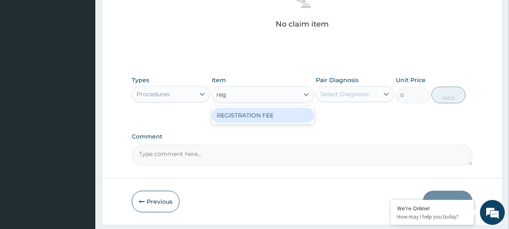
type input "regi"
drag, startPoint x: 245, startPoint y: 114, endPoint x: 269, endPoint y: 108, distance: 25.0
click at [249, 113] on div "REGISTRATION FEE" at bounding box center [263, 115] width 102 height 15
type input "4750"
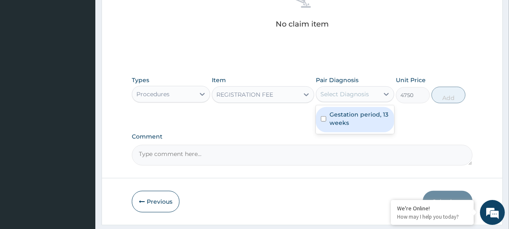
drag, startPoint x: 350, startPoint y: 93, endPoint x: 350, endPoint y: 106, distance: 12.9
click at [350, 94] on div "Select Diagnosis" at bounding box center [345, 94] width 49 height 8
drag, startPoint x: 348, startPoint y: 112, endPoint x: 404, endPoint y: 99, distance: 57.9
click at [351, 112] on label "Gestation period, 13 weeks" at bounding box center [360, 118] width 60 height 17
checkbox input "true"
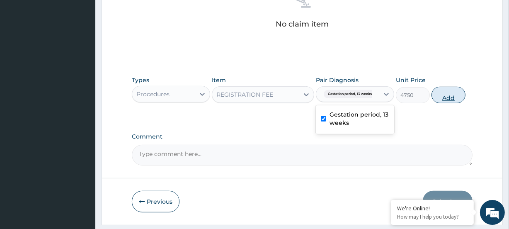
click at [440, 91] on button "Add" at bounding box center [449, 95] width 34 height 17
type input "0"
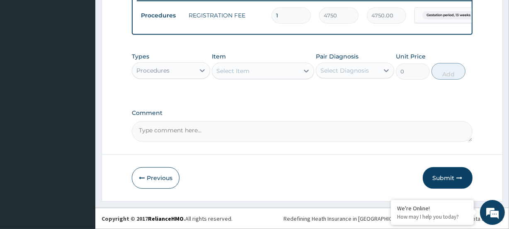
scroll to position [335, 0]
click at [253, 71] on div "Select Item" at bounding box center [255, 70] width 86 height 13
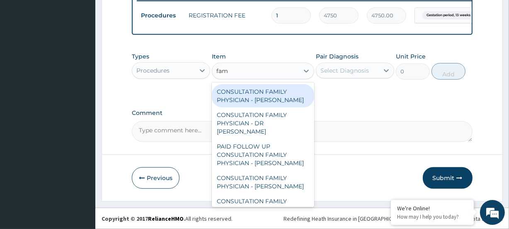
type input "fami"
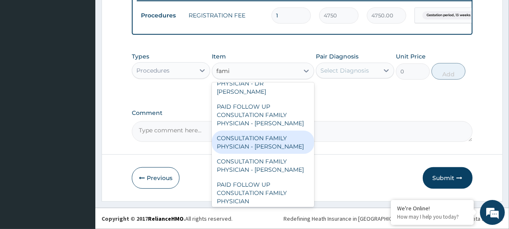
scroll to position [66, 0]
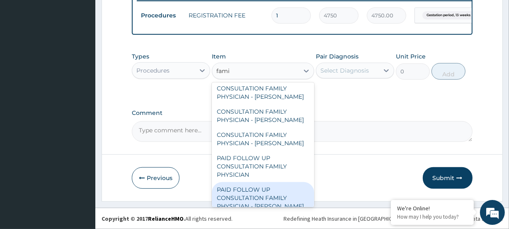
drag, startPoint x: 269, startPoint y: 187, endPoint x: 319, endPoint y: 112, distance: 89.6
click at [271, 185] on div "PAID FOLLOW UP CONSULTATION FAMILY PHYSICIAN - DR ODIA" at bounding box center [263, 198] width 102 height 32
type input "14250"
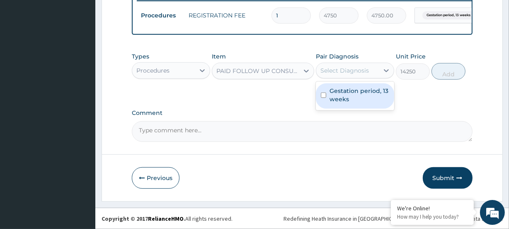
click at [349, 70] on div "Select Diagnosis" at bounding box center [345, 70] width 49 height 8
drag, startPoint x: 343, startPoint y: 92, endPoint x: 397, endPoint y: 79, distance: 55.6
click at [348, 90] on label "Gestation period, 13 weeks" at bounding box center [360, 95] width 60 height 17
checkbox input "true"
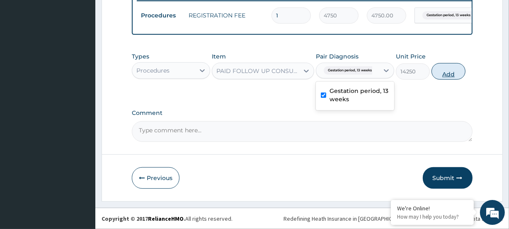
click at [448, 75] on button "Add" at bounding box center [449, 71] width 34 height 17
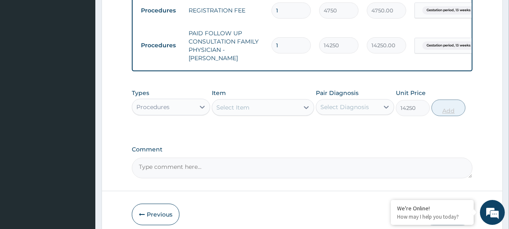
type input "0"
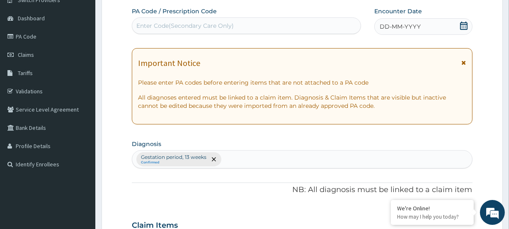
scroll to position [71, 0]
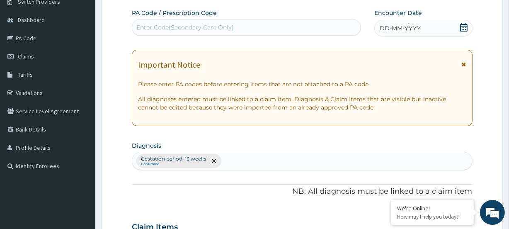
click at [465, 25] on icon at bounding box center [463, 27] width 7 height 8
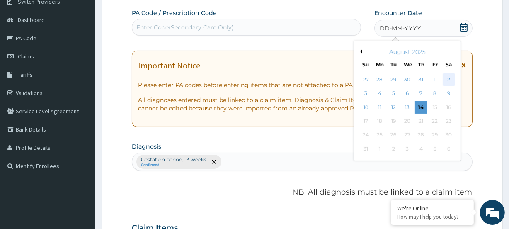
click at [446, 79] on div "2" at bounding box center [449, 79] width 12 height 12
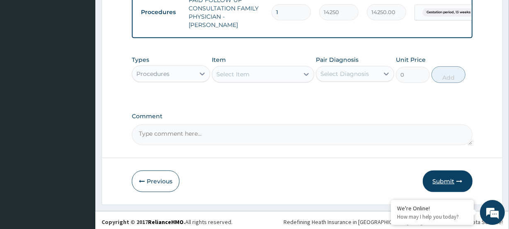
click at [448, 179] on button "Submit" at bounding box center [448, 181] width 50 height 22
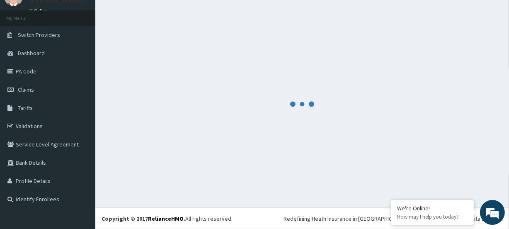
scroll to position [37, 0]
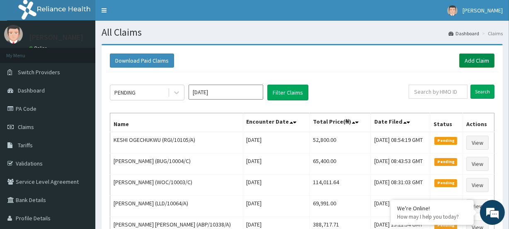
click at [467, 61] on link "Add Claim" at bounding box center [477, 61] width 35 height 14
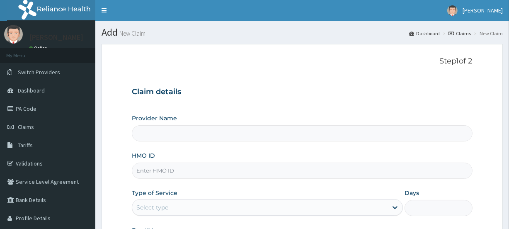
click at [162, 172] on input "HMO ID" at bounding box center [302, 171] width 341 height 16
type input "[GEOGRAPHIC_DATA]"
paste input "Rel/10152/A"
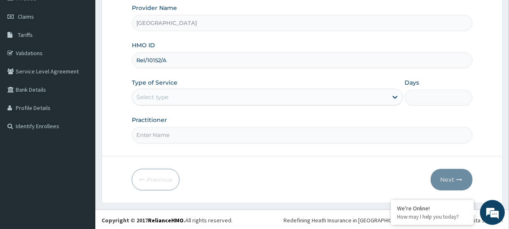
scroll to position [111, 0]
type input "Rel/10152/A"
click at [164, 96] on div "Select type" at bounding box center [152, 96] width 32 height 8
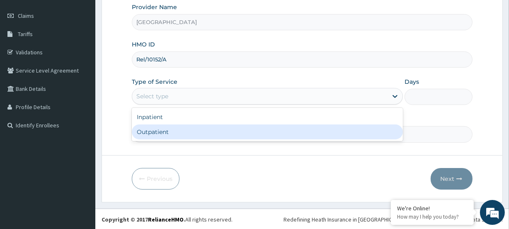
click at [153, 129] on div "Outpatient" at bounding box center [267, 131] width 271 height 15
type input "1"
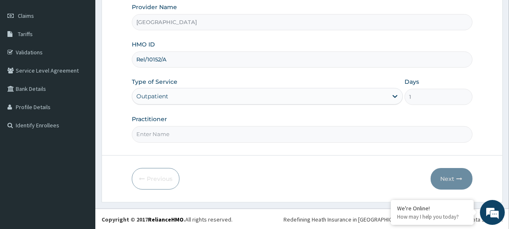
scroll to position [0, 0]
click at [159, 132] on input "Practitioner" at bounding box center [302, 134] width 341 height 16
paste input "[PERSON_NAME]"
type input "[PERSON_NAME]"
click at [455, 180] on button "Next" at bounding box center [452, 179] width 42 height 22
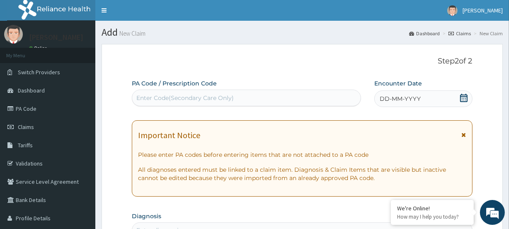
click at [156, 94] on div "Enter Code(Secondary Care Only)" at bounding box center [184, 98] width 97 height 8
paste input "PA/EC55C5"
type input "PA/EC55C5"
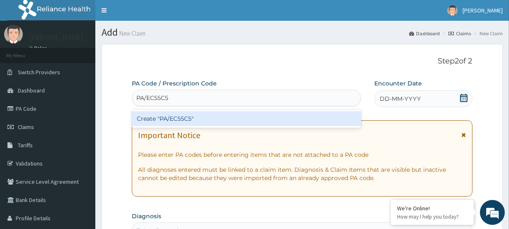
click at [149, 118] on div "Create "PA/EC55C5"" at bounding box center [246, 118] width 229 height 15
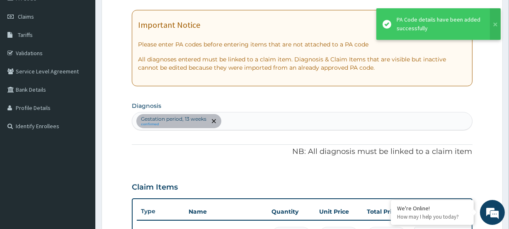
scroll to position [41, 0]
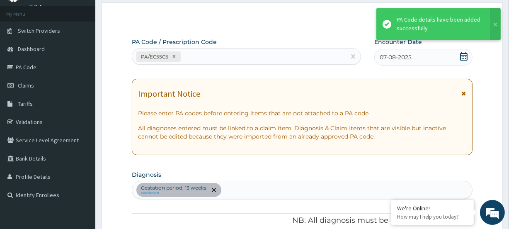
click at [214, 56] on div "PA/EC55C5" at bounding box center [238, 57] width 213 height 14
paste input "PA/CDAC81"
type input "PA/CDAC81"
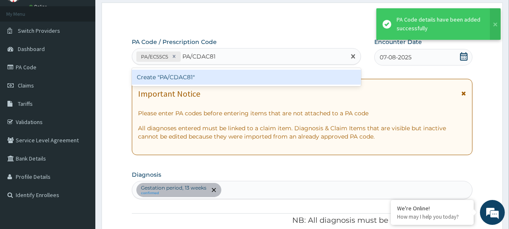
click at [178, 78] on div "Create "PA/CDAC81"" at bounding box center [246, 77] width 229 height 15
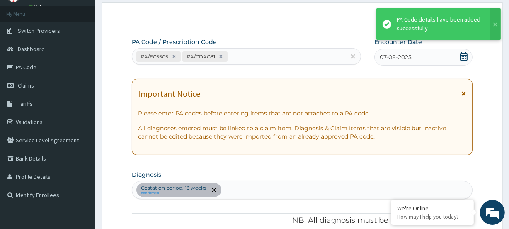
scroll to position [261, 0]
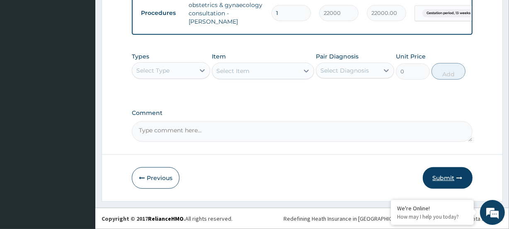
click at [455, 178] on button "Submit" at bounding box center [448, 178] width 50 height 22
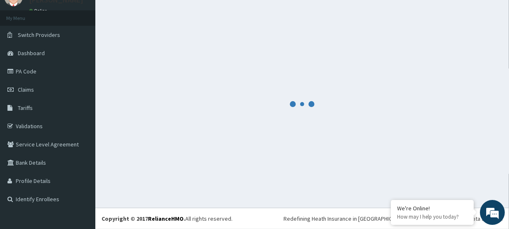
scroll to position [37, 0]
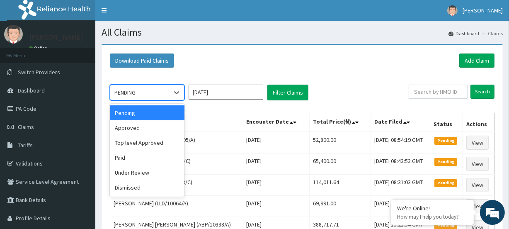
click at [150, 87] on div "PENDING" at bounding box center [139, 92] width 58 height 13
drag, startPoint x: 145, startPoint y: 127, endPoint x: 168, endPoint y: 120, distance: 24.7
click at [145, 127] on div "Approved" at bounding box center [147, 127] width 75 height 15
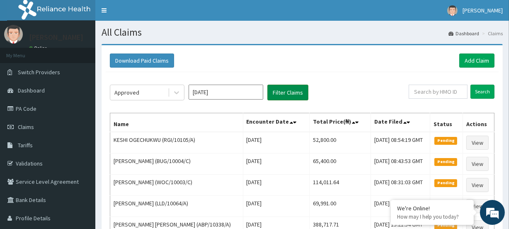
click at [290, 94] on button "Filter Claims" at bounding box center [288, 93] width 41 height 16
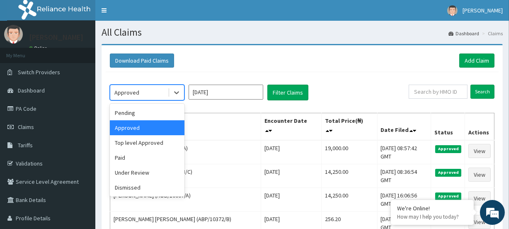
click at [146, 92] on div "Approved" at bounding box center [139, 92] width 58 height 13
click at [137, 170] on div "Under Review" at bounding box center [147, 172] width 75 height 15
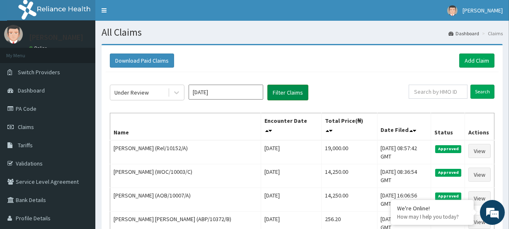
click at [286, 92] on button "Filter Claims" at bounding box center [288, 93] width 41 height 16
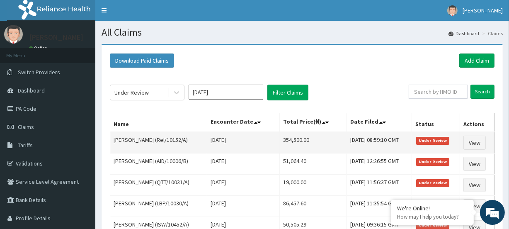
drag, startPoint x: 269, startPoint y: 139, endPoint x: 316, endPoint y: 142, distance: 46.5
click at [316, 142] on tr "[PERSON_NAME] (Rel/10152/A) [DATE] 354,500.00 [DATE] 08:59:10 GMT Under Review …" at bounding box center [302, 143] width 384 height 22
copy tr "354,500.00"
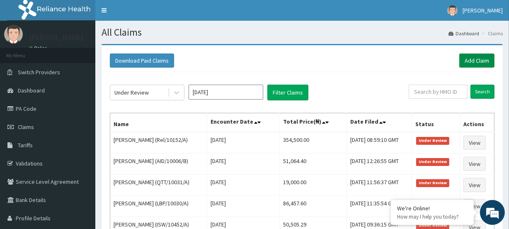
click at [472, 65] on link "Add Claim" at bounding box center [477, 61] width 35 height 14
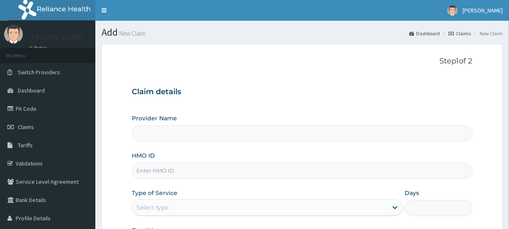
click at [160, 168] on input "HMO ID" at bounding box center [302, 171] width 341 height 16
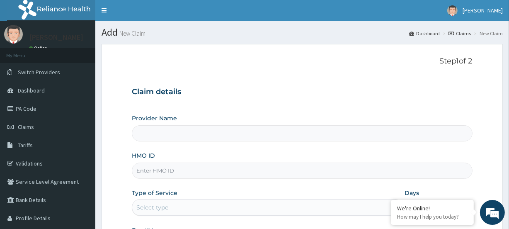
type input "CXM/10001/A"
type input "[GEOGRAPHIC_DATA]"
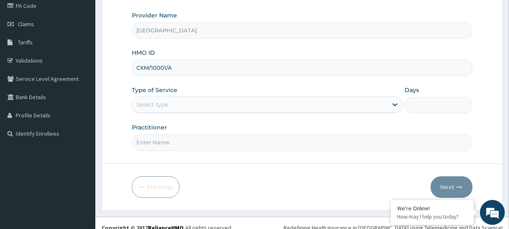
scroll to position [111, 0]
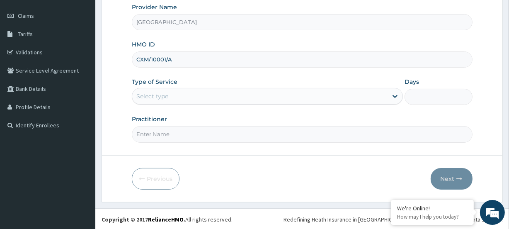
type input "CXM/10001/A"
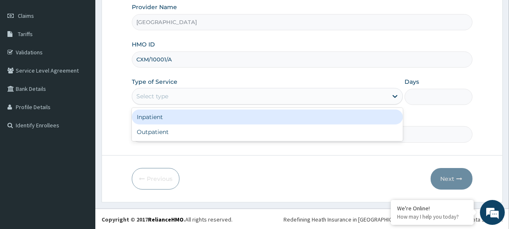
click at [163, 96] on div "Select type" at bounding box center [152, 96] width 32 height 8
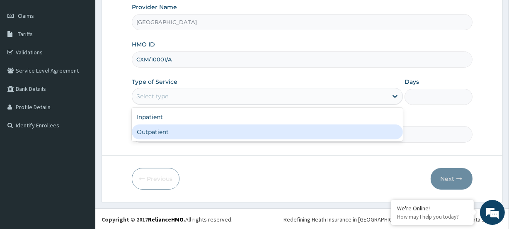
click at [149, 130] on div "Outpatient" at bounding box center [267, 131] width 271 height 15
type input "1"
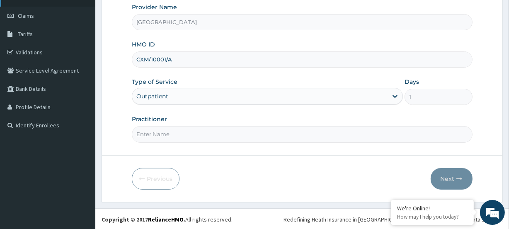
scroll to position [0, 0]
click at [179, 134] on input "Practitioner" at bounding box center [302, 134] width 341 height 16
paste input "[PERSON_NAME]"
type input "[PERSON_NAME]"
click at [450, 172] on button "Next" at bounding box center [452, 179] width 42 height 22
